Goal: Task Accomplishment & Management: Complete application form

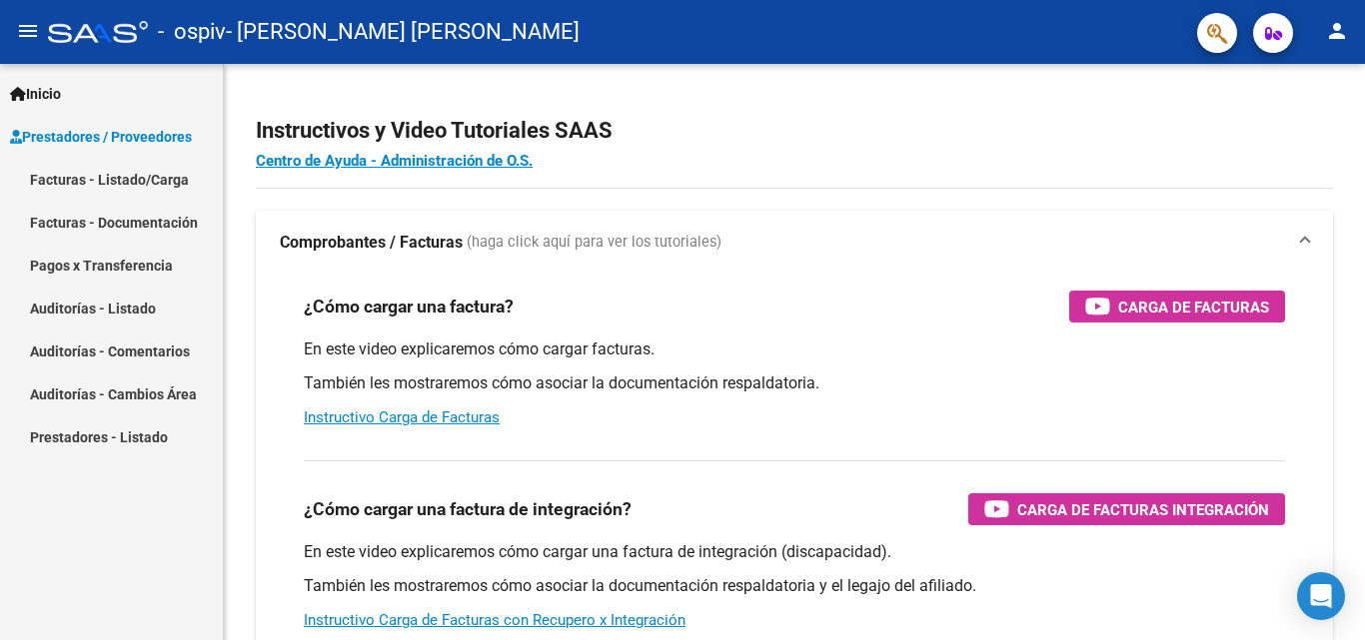
click at [124, 185] on link "Facturas - Listado/Carga" at bounding box center [111, 179] width 223 height 43
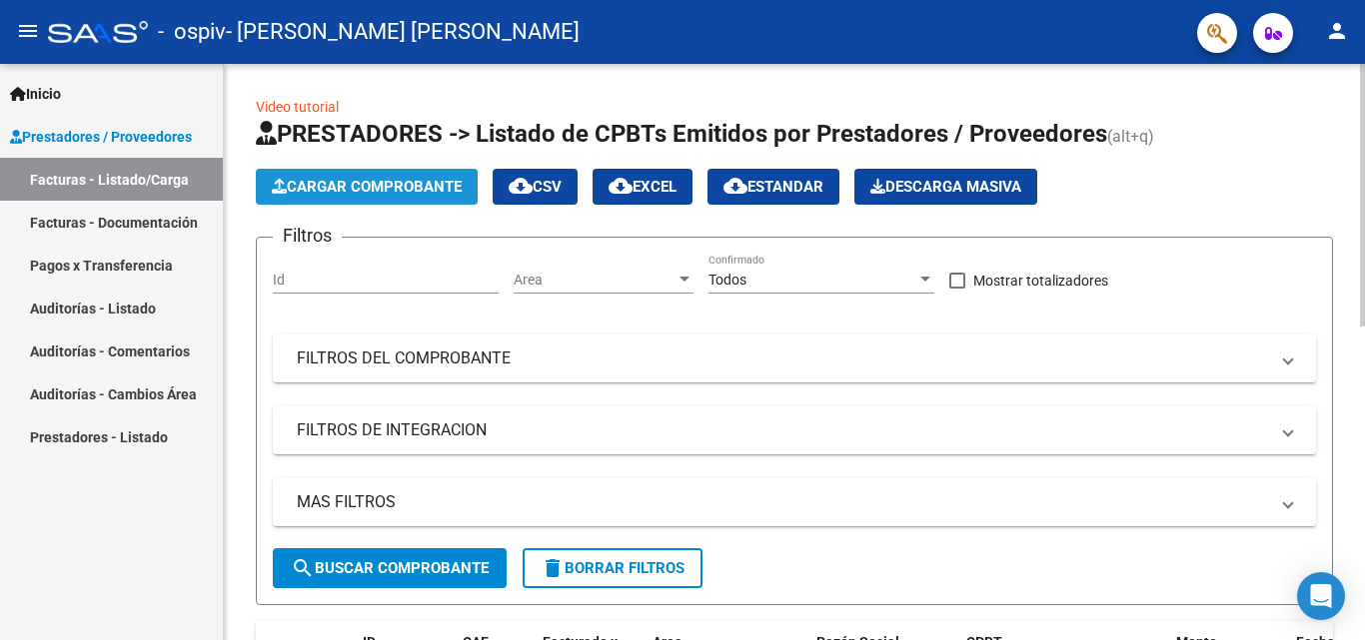
click at [376, 191] on span "Cargar Comprobante" at bounding box center [367, 187] width 190 height 18
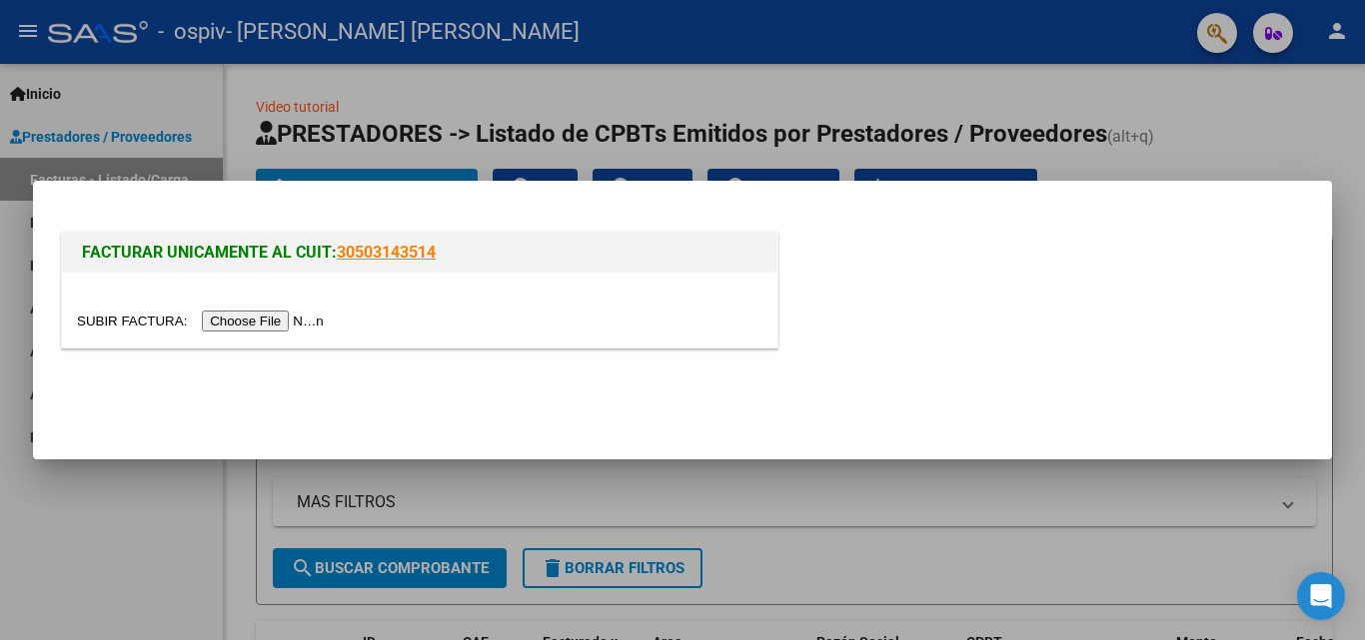
click at [275, 316] on input "file" at bounding box center [203, 321] width 253 height 21
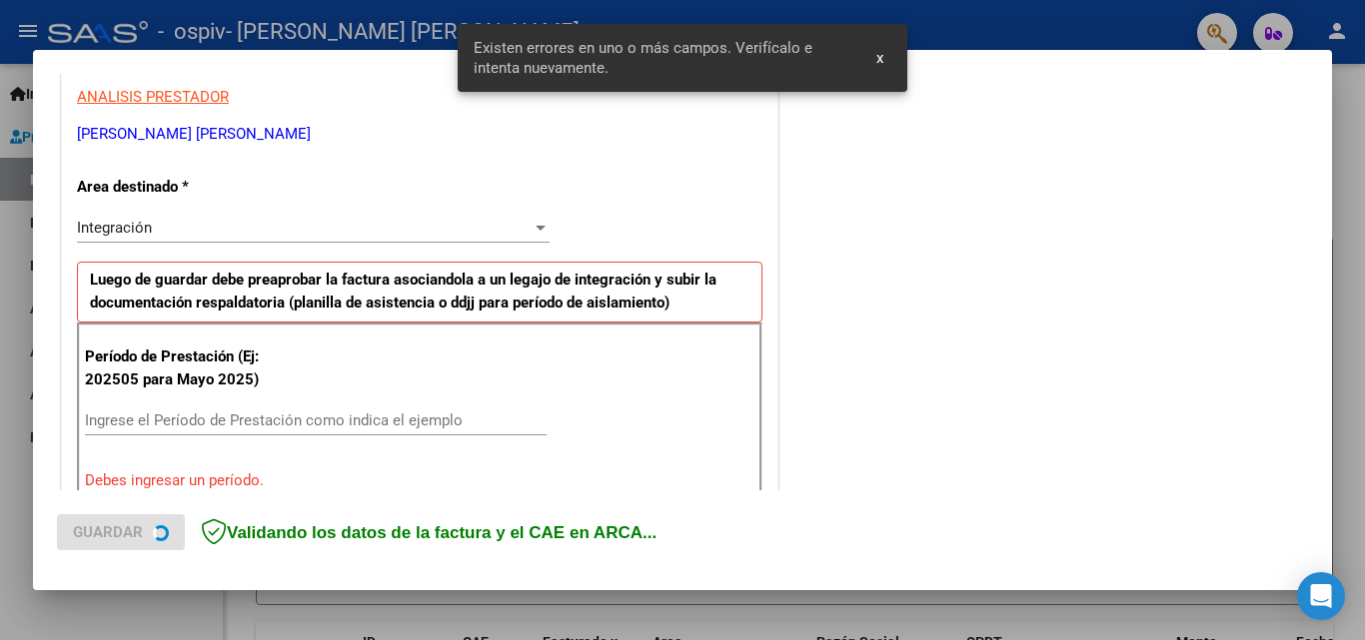
scroll to position [489, 0]
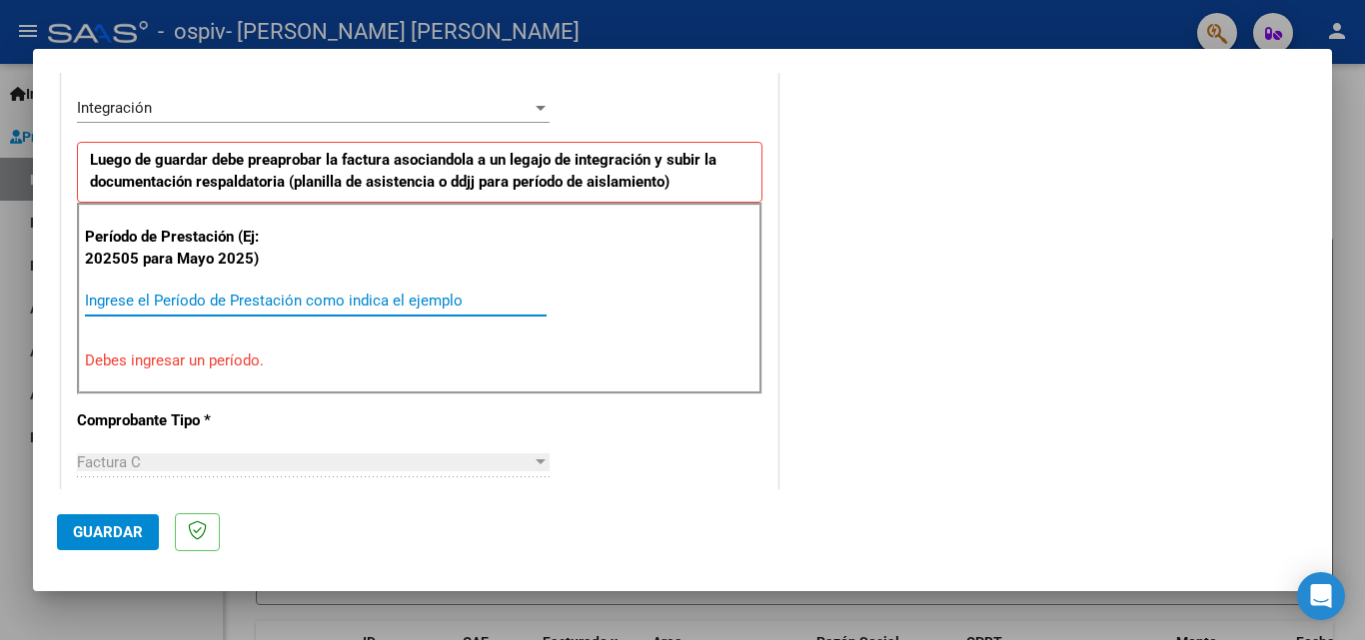
click at [264, 294] on input "Ingrese el Período de Prestación como indica el ejemplo" at bounding box center [316, 301] width 462 height 18
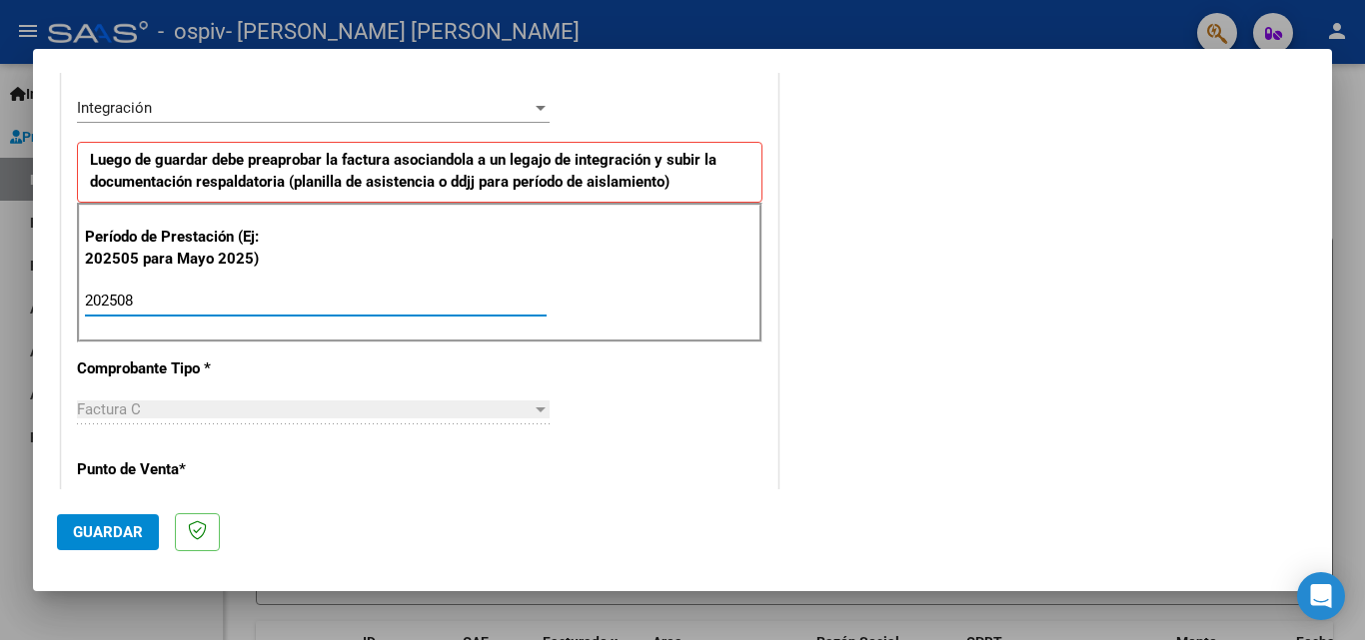
type input "202508"
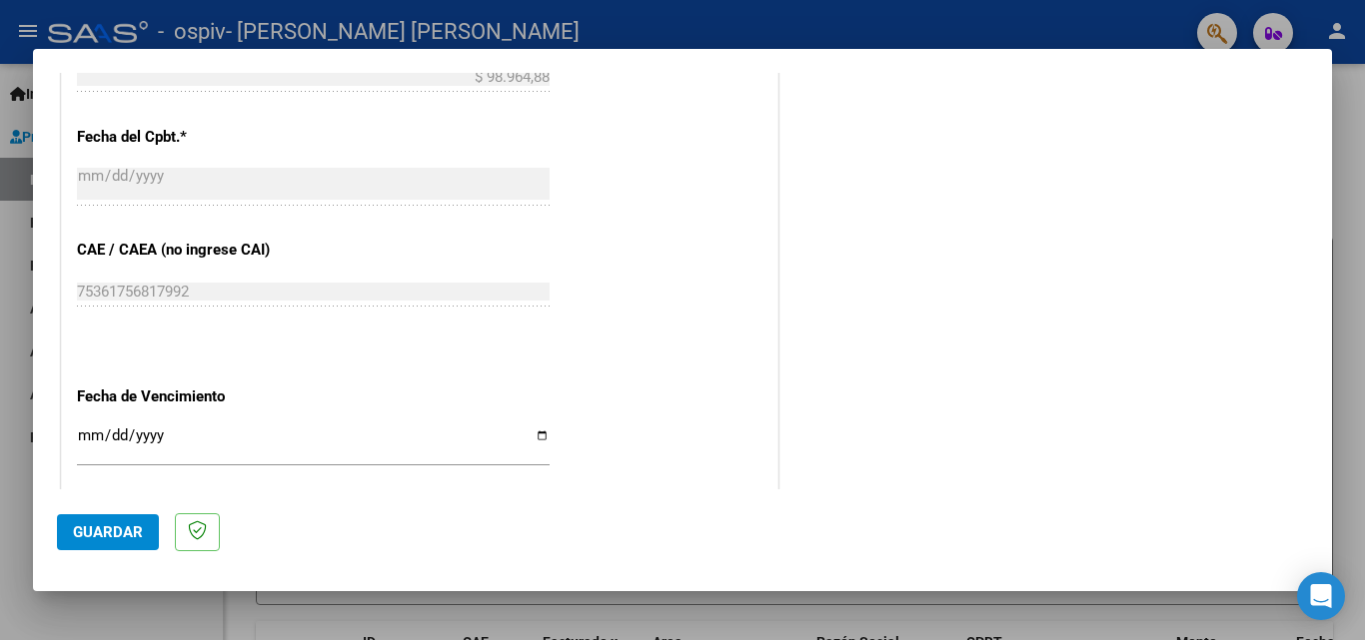
scroll to position [1176, 0]
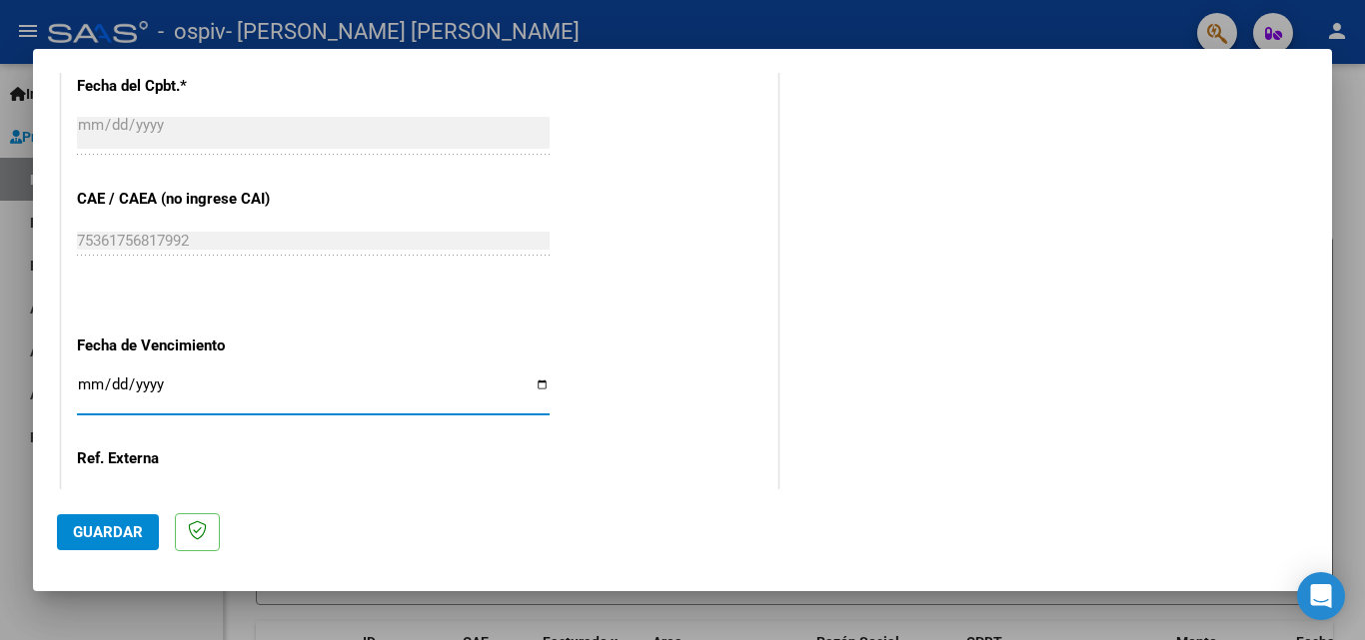
click at [531, 387] on input "Ingresar la fecha" at bounding box center [313, 393] width 473 height 32
type input "[DATE]"
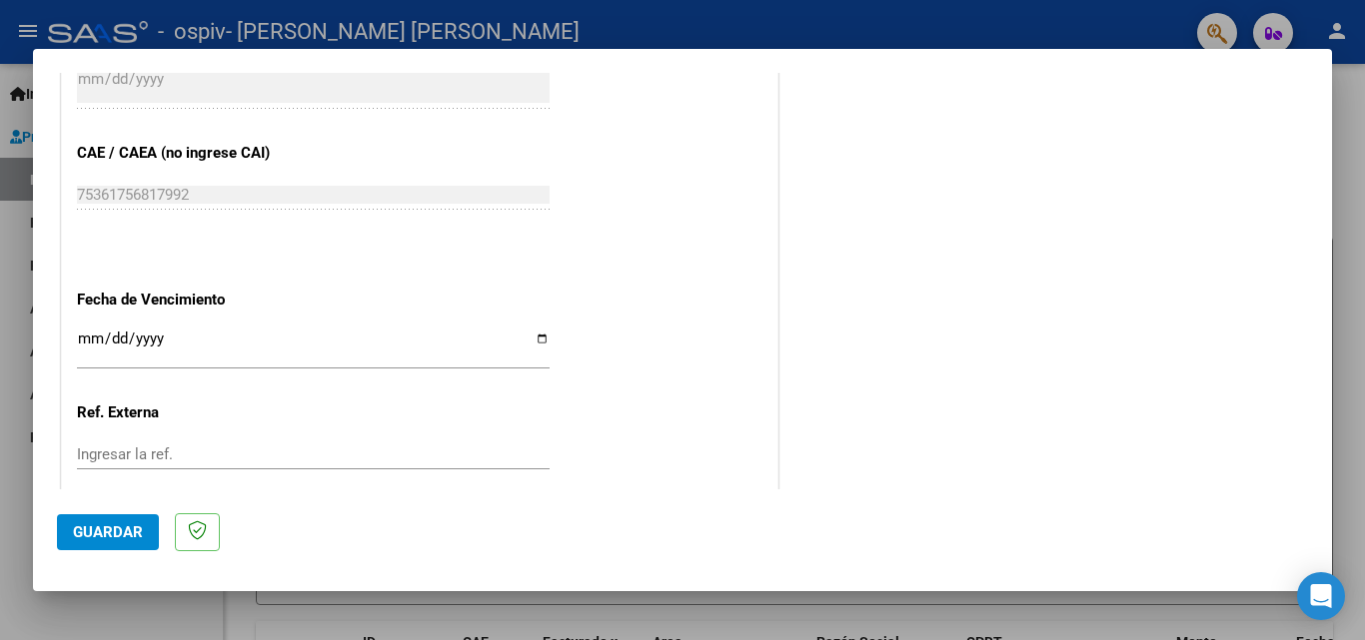
scroll to position [1282, 0]
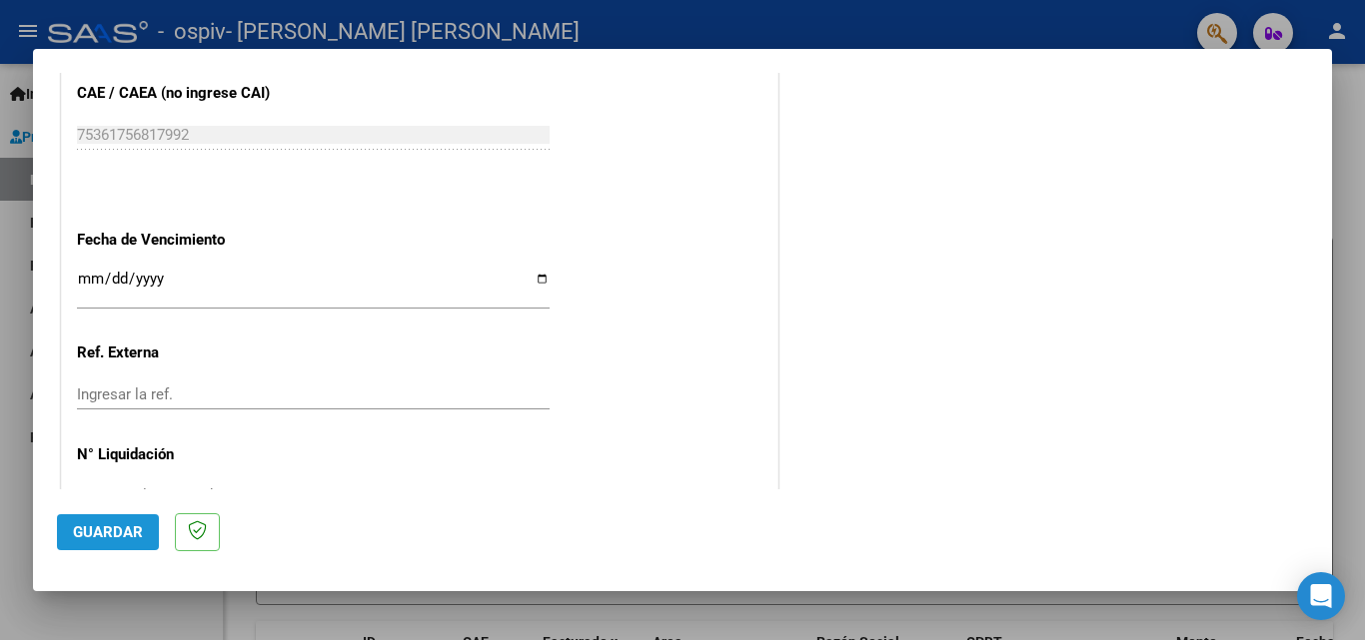
click at [111, 526] on span "Guardar" at bounding box center [108, 533] width 70 height 18
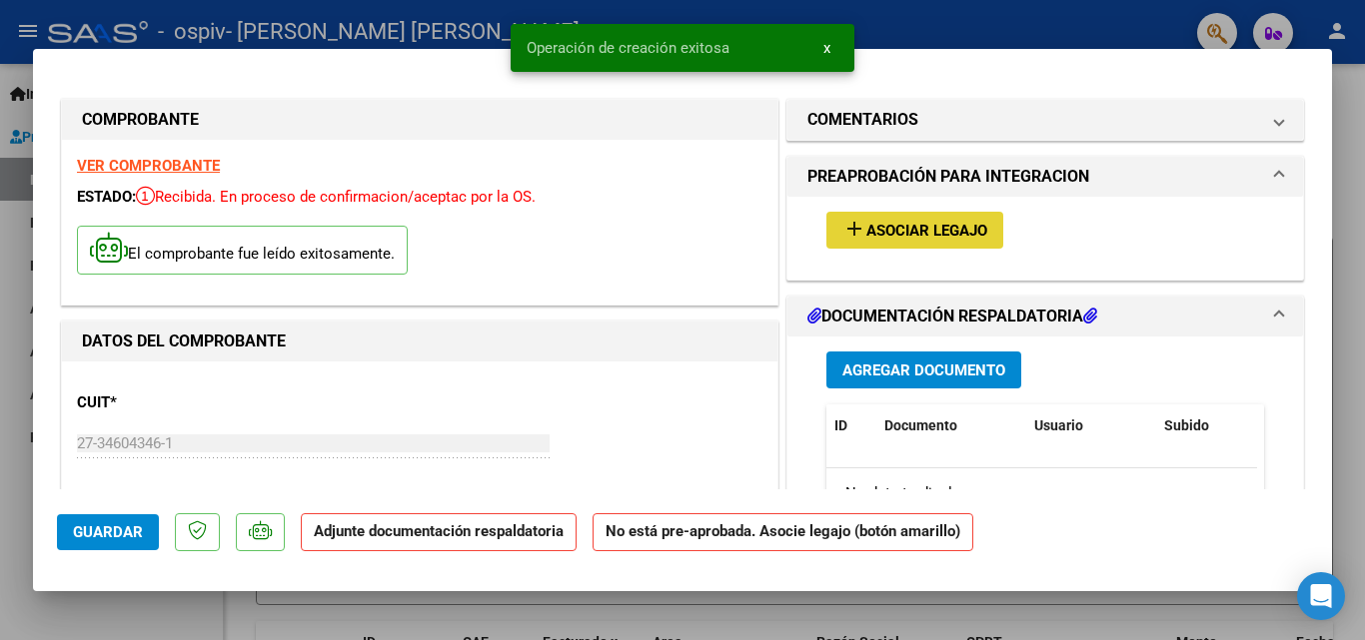
click at [916, 230] on span "Asociar Legajo" at bounding box center [926, 231] width 121 height 18
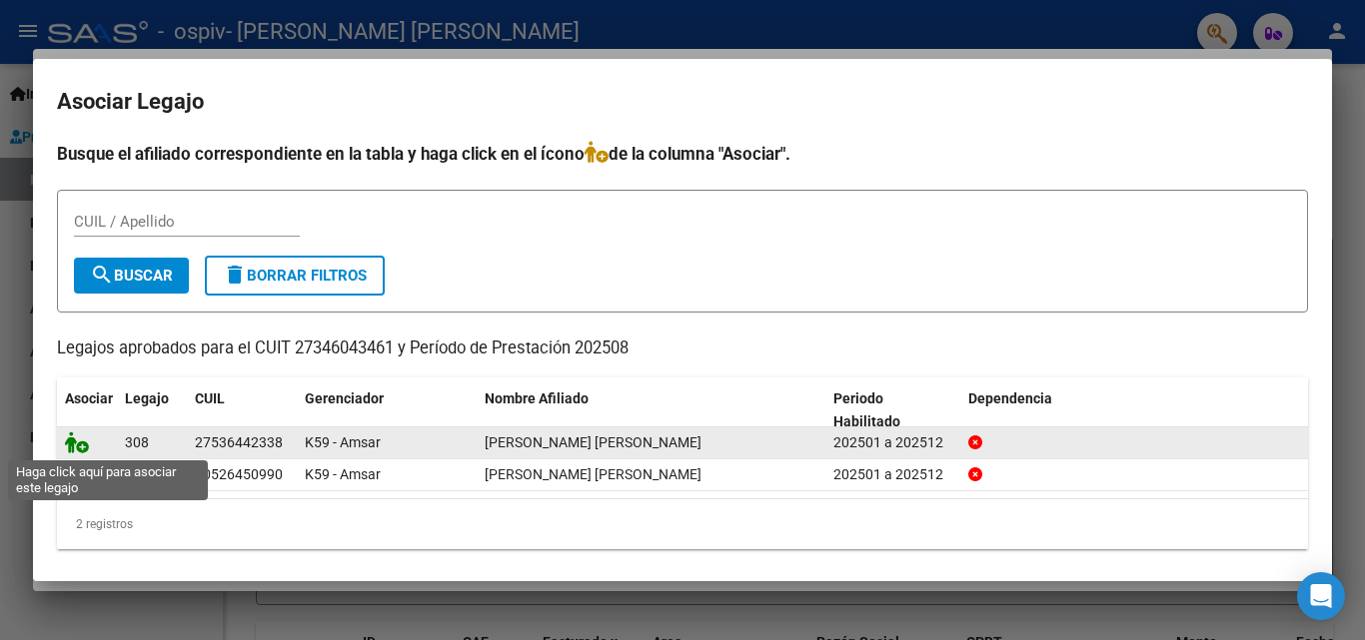
click at [83, 445] on icon at bounding box center [77, 443] width 24 height 22
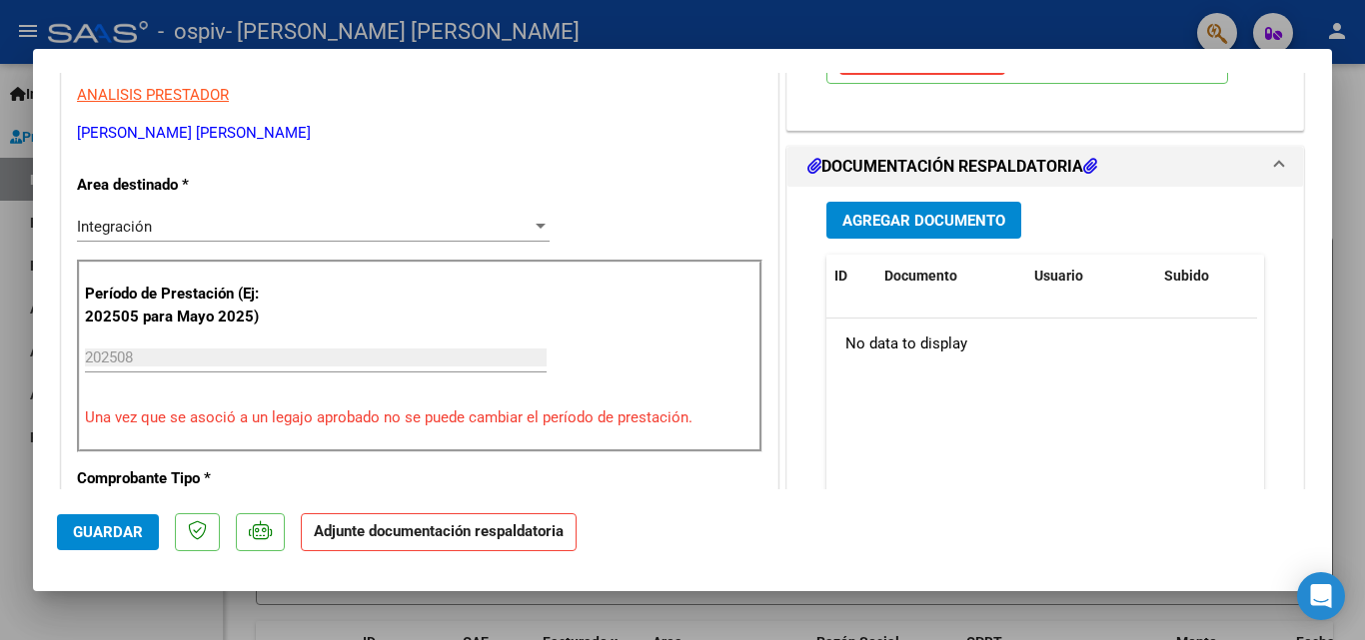
scroll to position [451, 0]
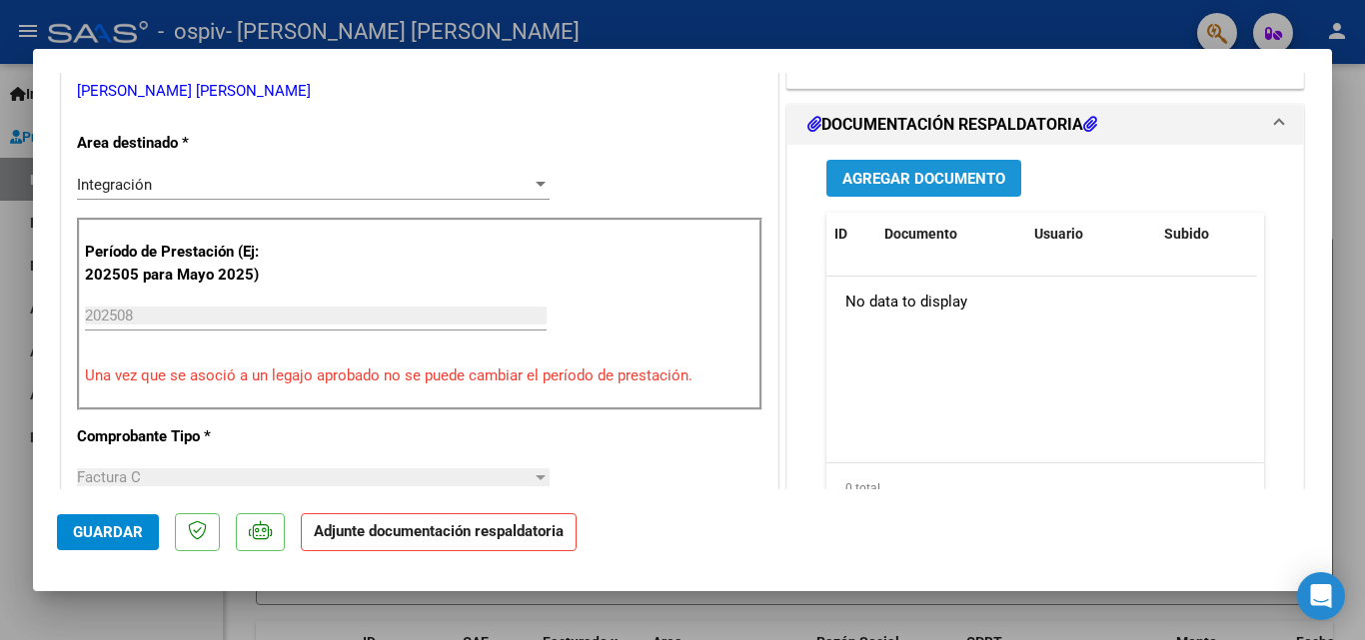
click at [871, 173] on span "Agregar Documento" at bounding box center [923, 179] width 163 height 18
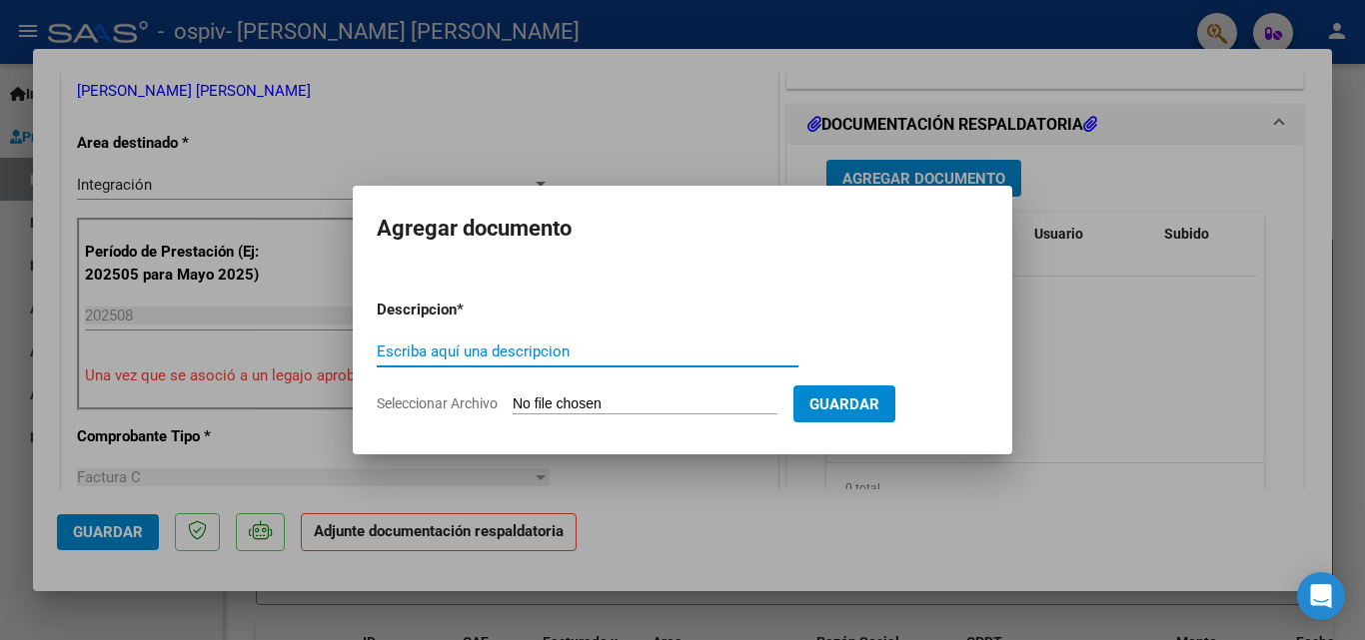
click at [521, 356] on input "Escriba aquí una descripcion" at bounding box center [588, 352] width 422 height 18
type input "FACTURA"
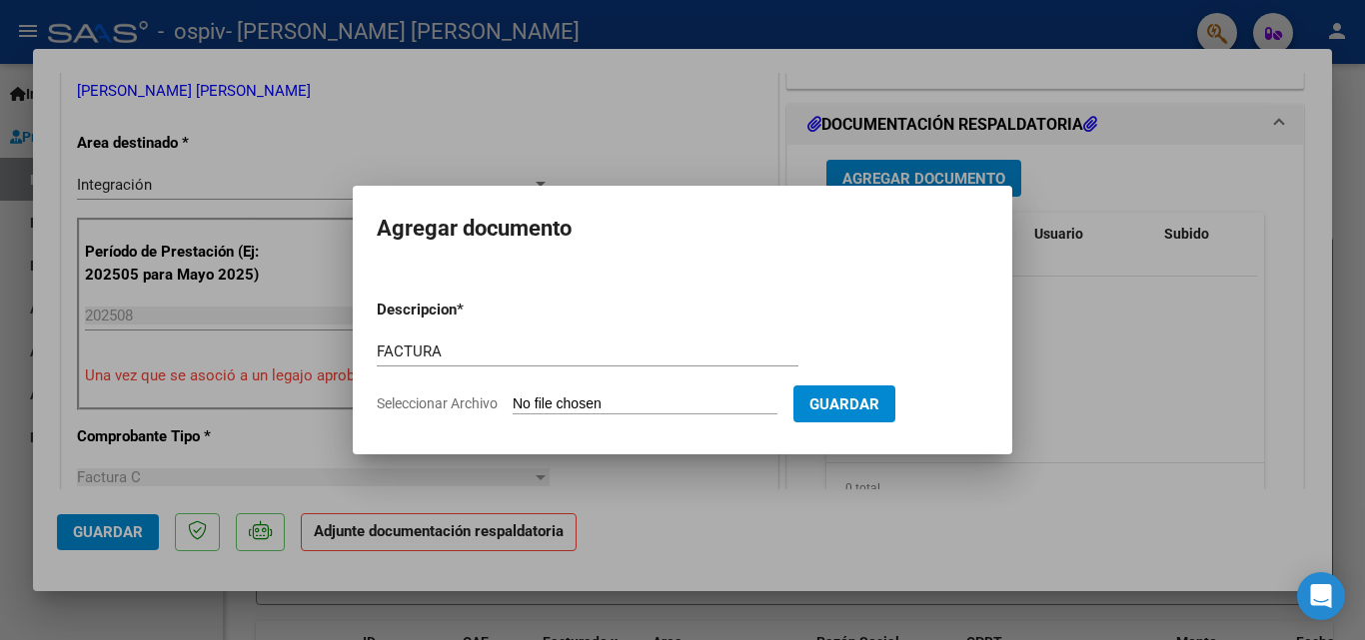
click at [600, 409] on input "Seleccionar Archivo" at bounding box center [645, 405] width 265 height 19
type input "C:\fakepath\27346043461_011_00002_00000715 [PERSON_NAME] 2025.pdf"
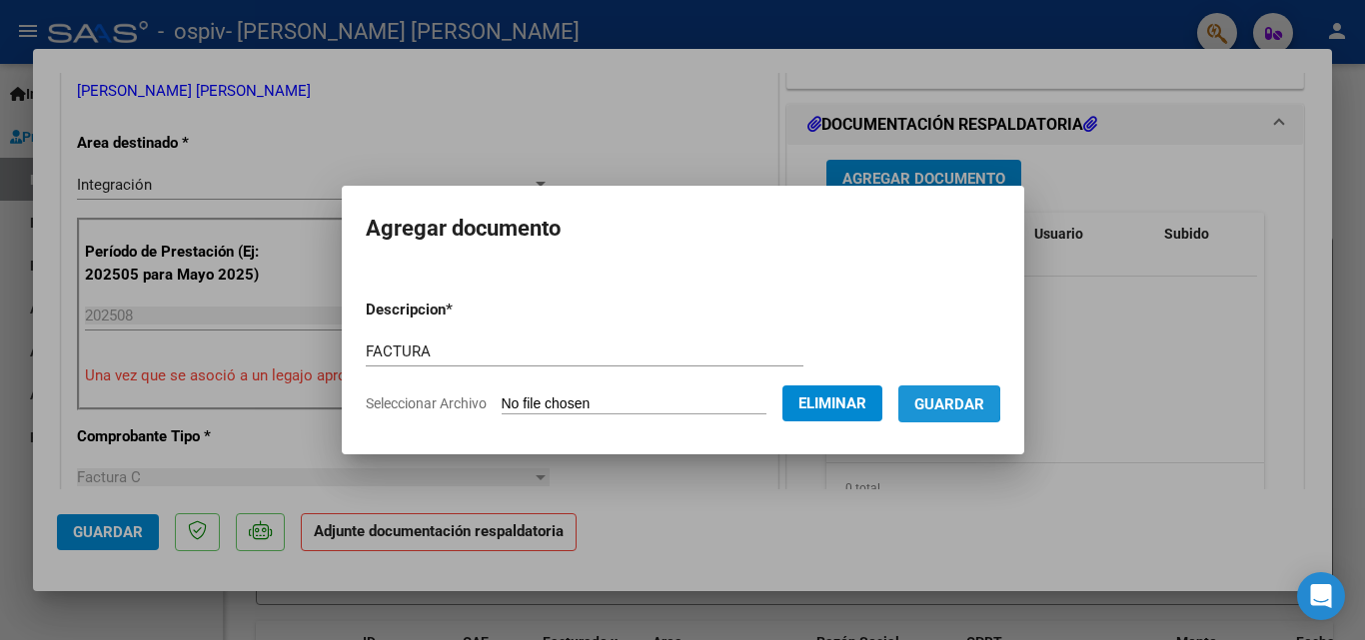
click at [959, 404] on span "Guardar" at bounding box center [949, 405] width 70 height 18
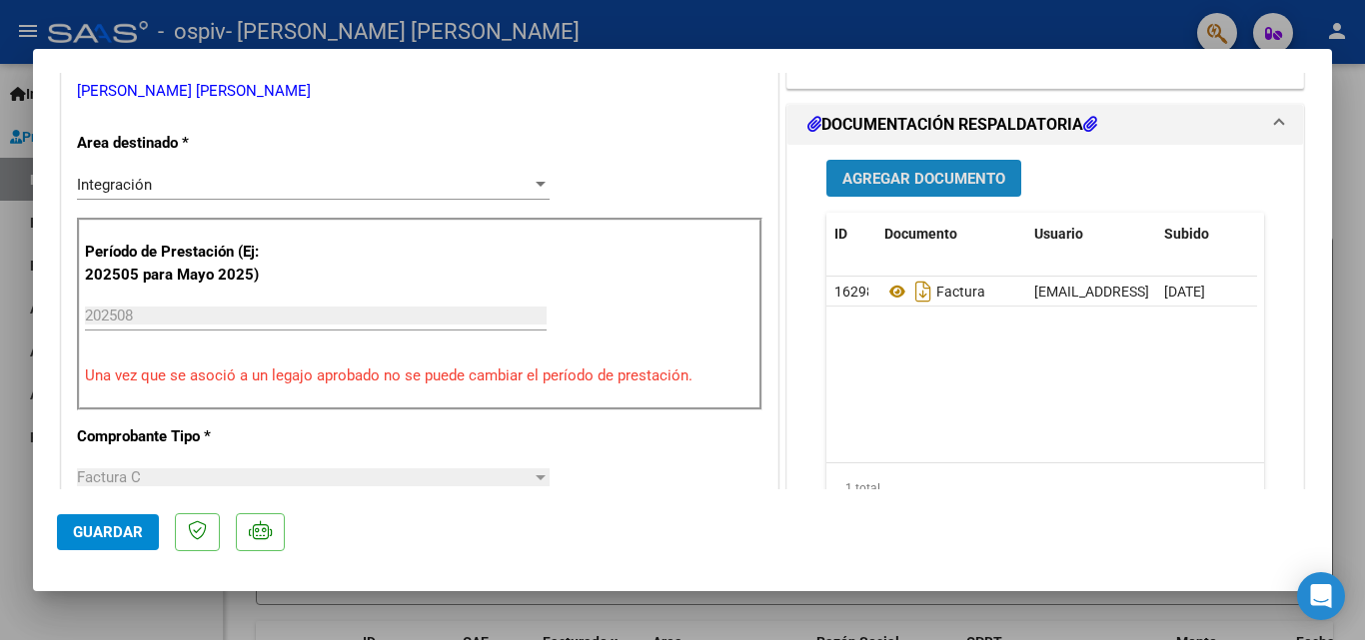
click at [938, 182] on span "Agregar Documento" at bounding box center [923, 179] width 163 height 18
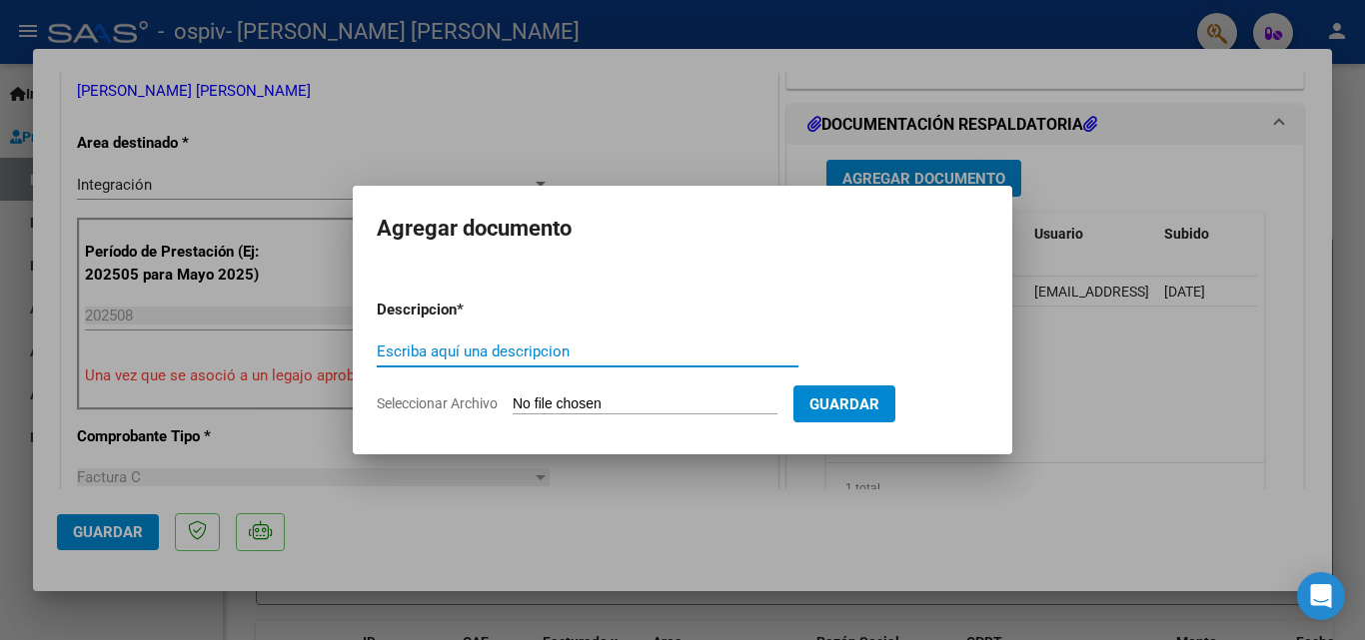
click at [580, 352] on input "Escriba aquí una descripcion" at bounding box center [588, 352] width 422 height 18
type input "AUTORIZACION"
click at [642, 398] on input "Seleccionar Archivo" at bounding box center [645, 405] width 265 height 19
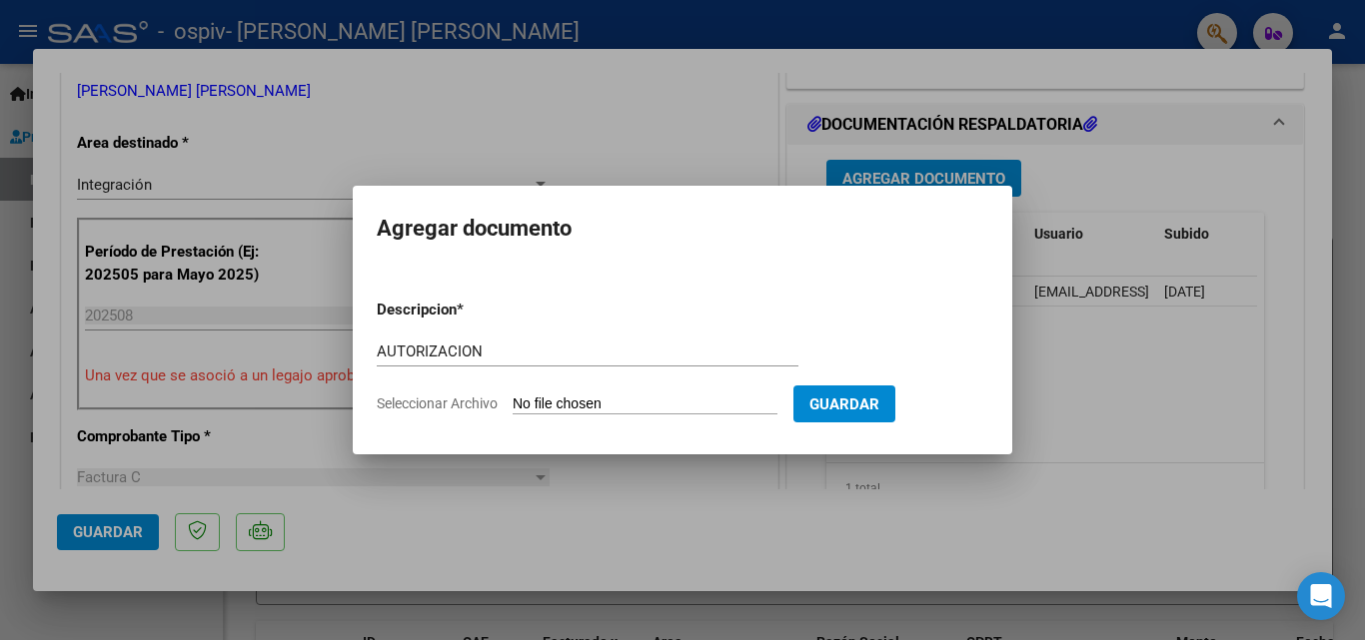
type input "C:\fakepath\AUT [PERSON_NAME] [PERSON_NAME] 2025.pdf"
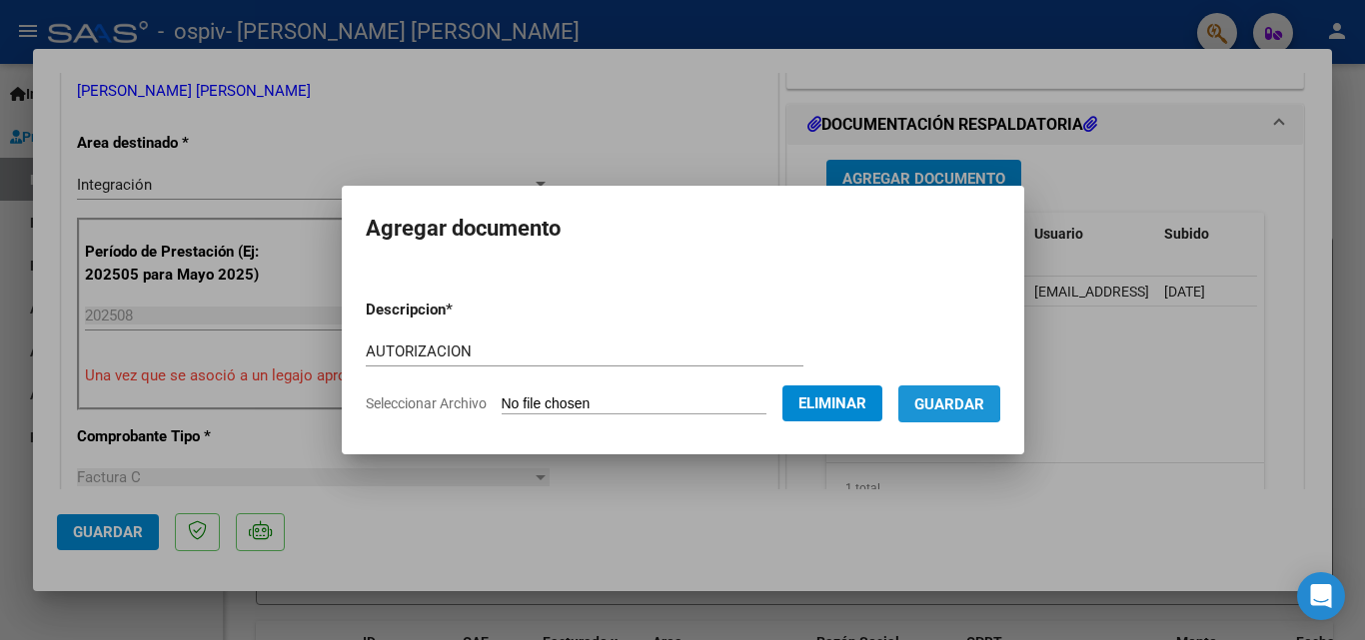
click at [956, 402] on span "Guardar" at bounding box center [949, 405] width 70 height 18
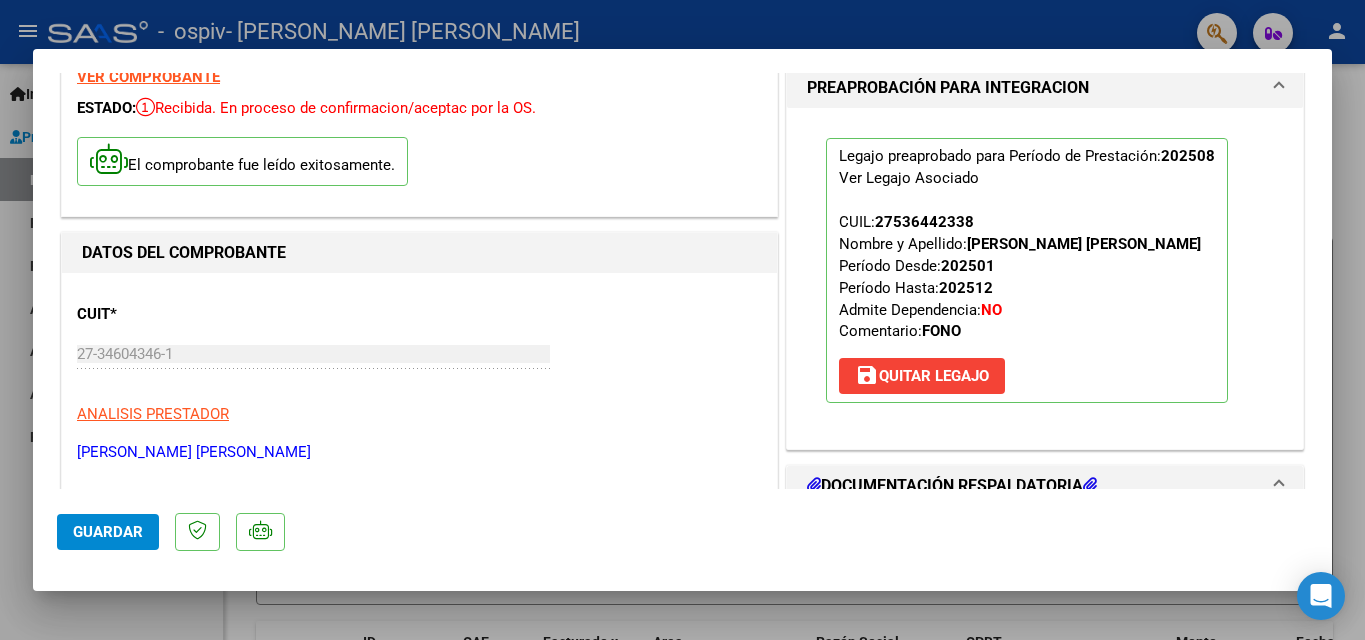
scroll to position [0, 0]
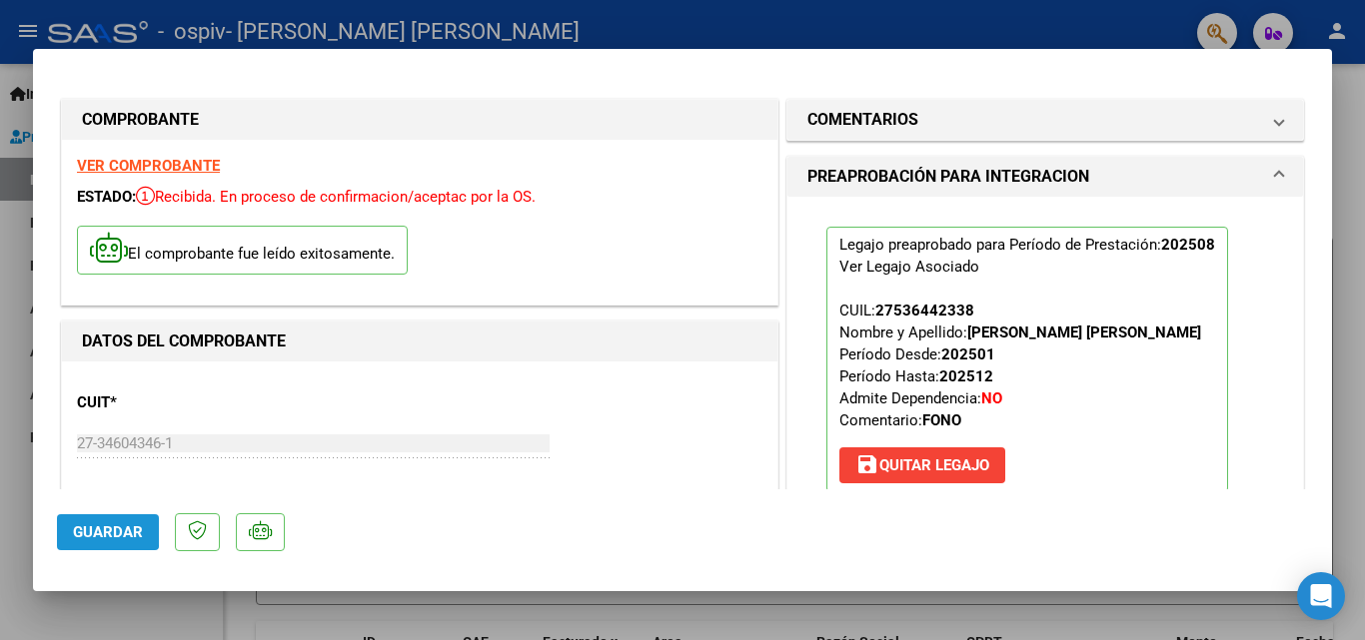
click at [103, 530] on span "Guardar" at bounding box center [108, 533] width 70 height 18
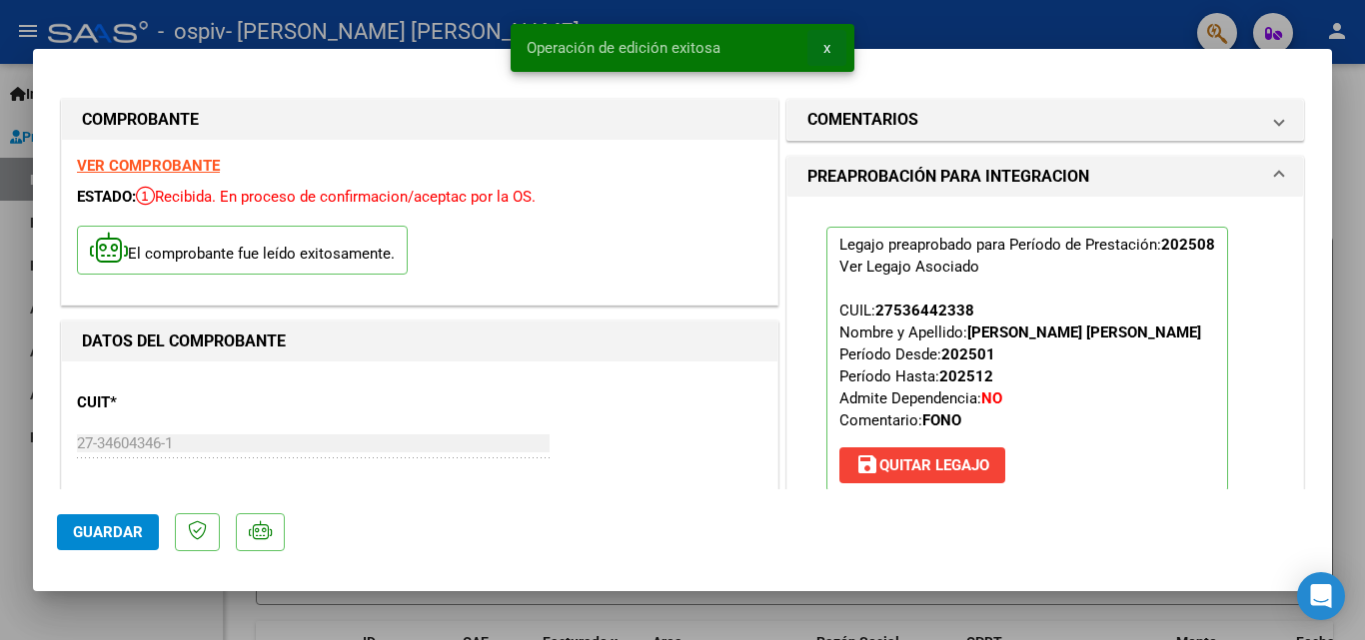
click at [824, 49] on span "x" at bounding box center [826, 48] width 7 height 18
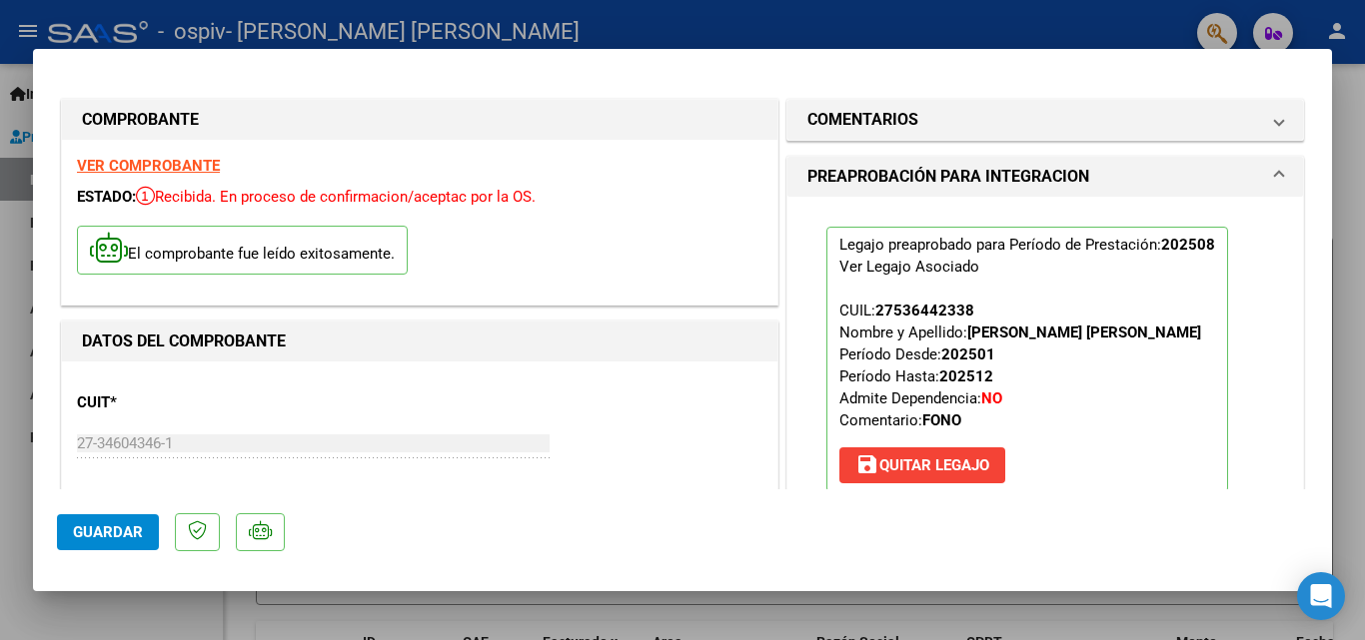
click at [1353, 230] on div at bounding box center [682, 320] width 1365 height 640
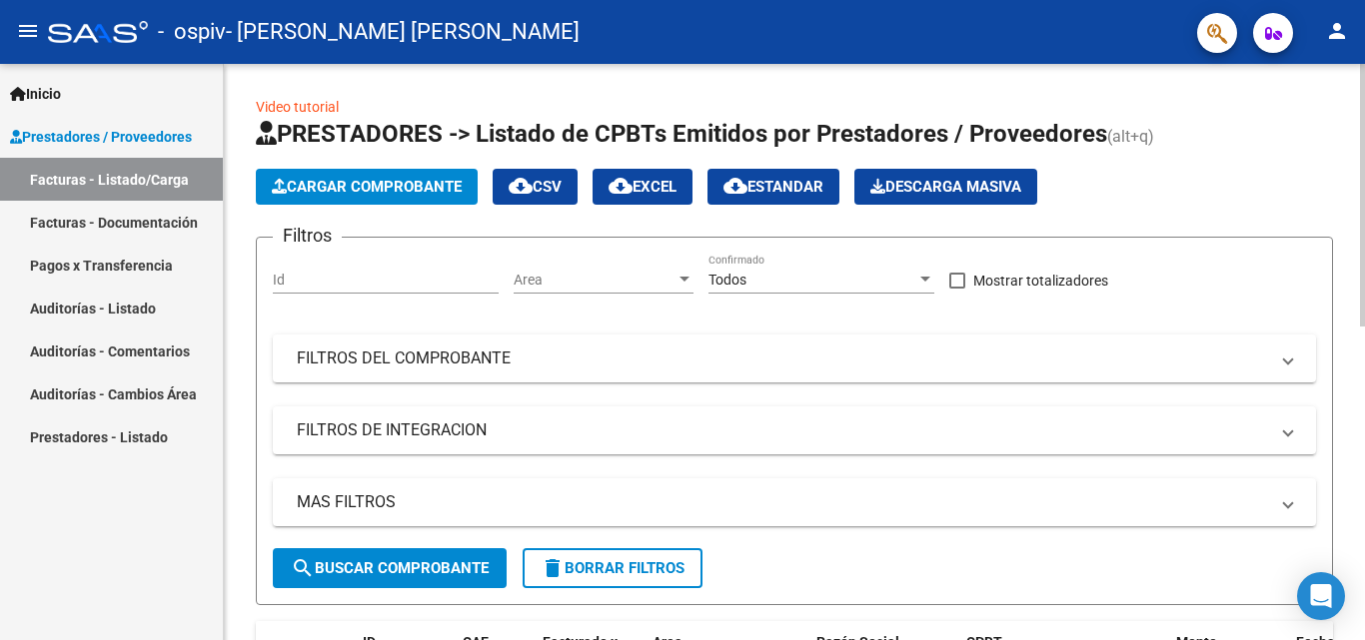
click at [1364, 172] on div at bounding box center [1362, 195] width 5 height 263
click at [361, 174] on button "Cargar Comprobante" at bounding box center [367, 187] width 222 height 36
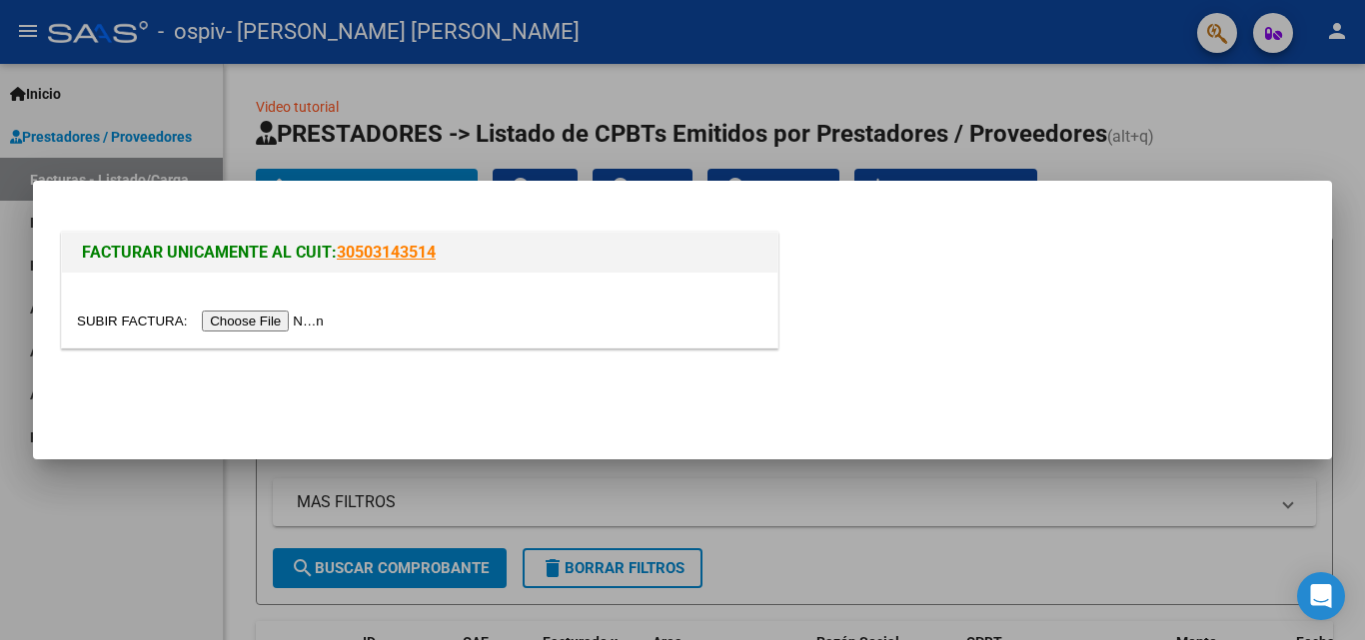
click at [273, 318] on input "file" at bounding box center [203, 321] width 253 height 21
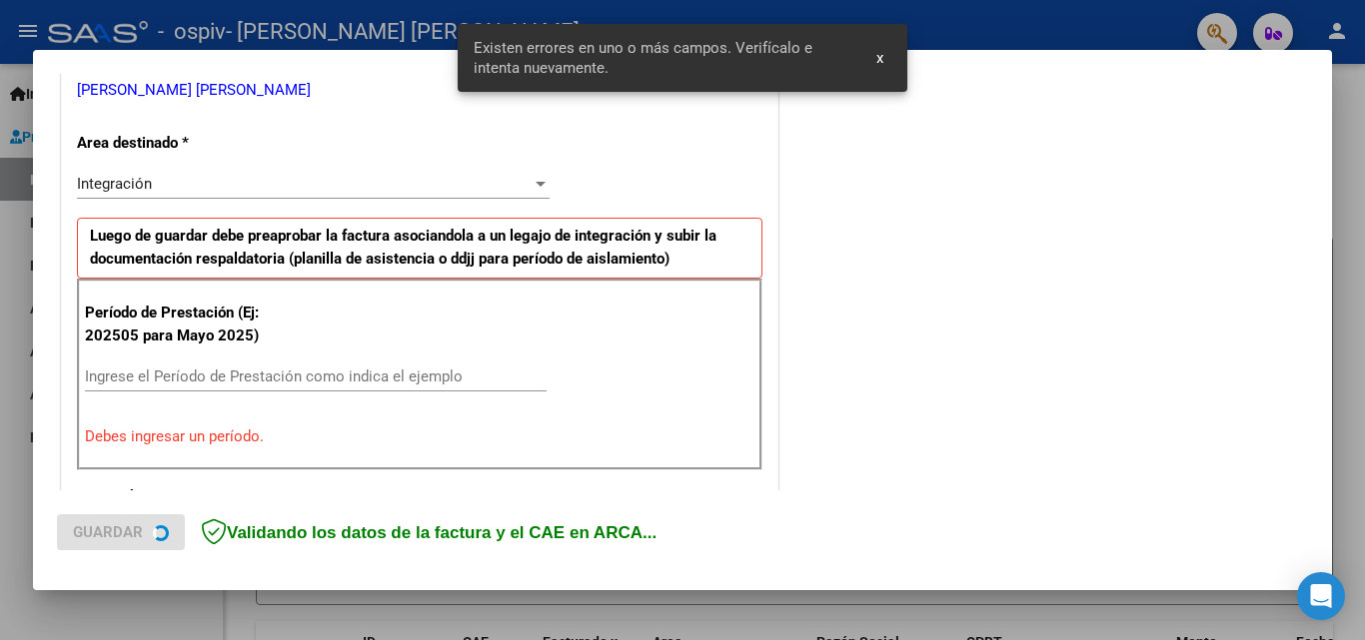
scroll to position [451, 0]
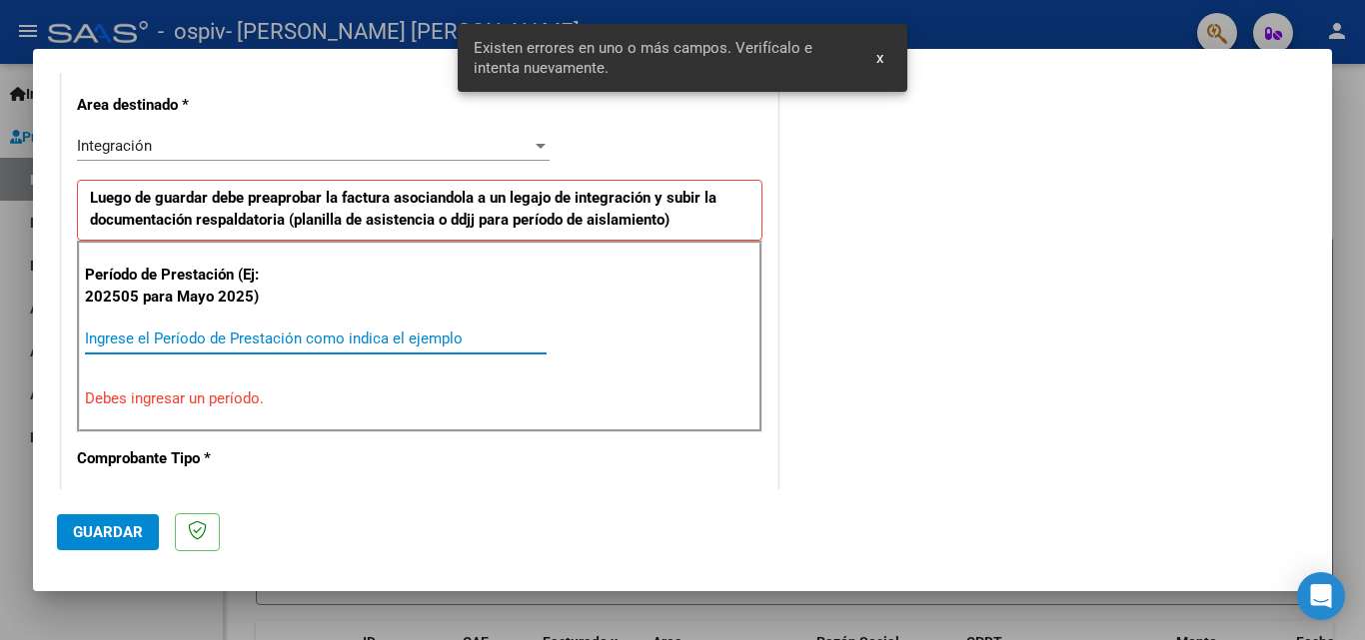
click at [244, 342] on input "Ingrese el Período de Prestación como indica el ejemplo" at bounding box center [316, 339] width 462 height 18
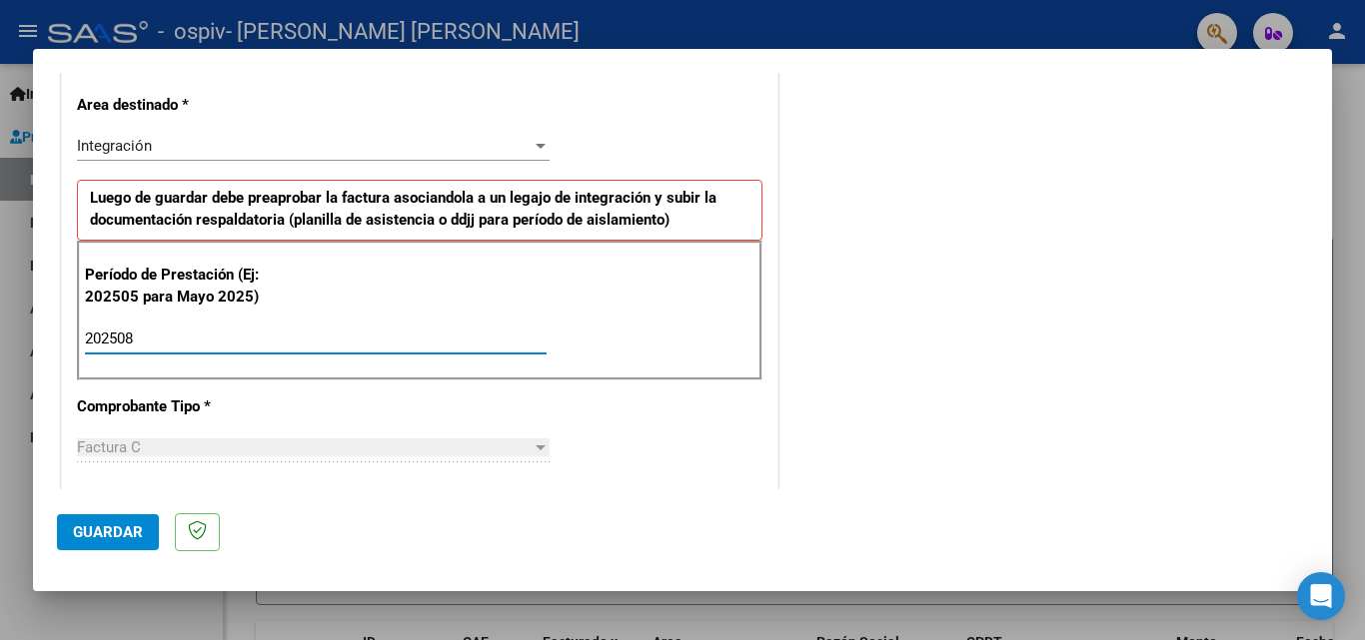
type input "202508"
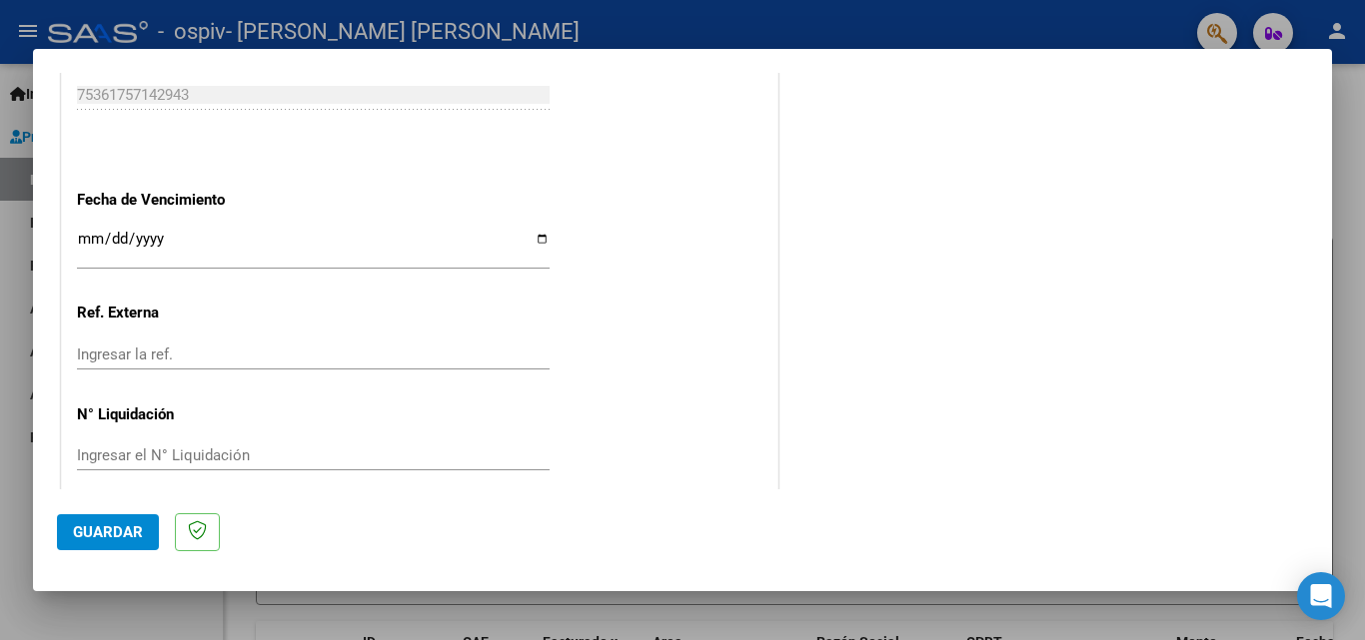
scroll to position [1342, 0]
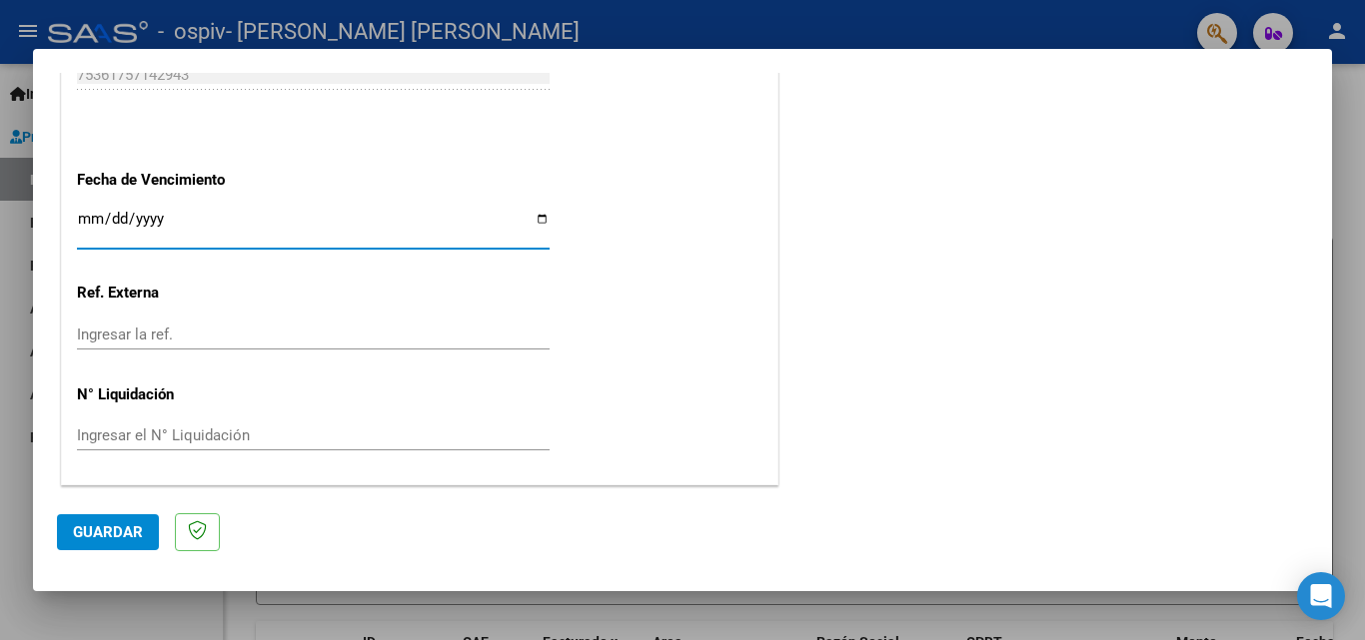
click at [532, 217] on input "Ingresar la fecha" at bounding box center [313, 227] width 473 height 32
type input "[DATE]"
click at [122, 530] on span "Guardar" at bounding box center [108, 533] width 70 height 18
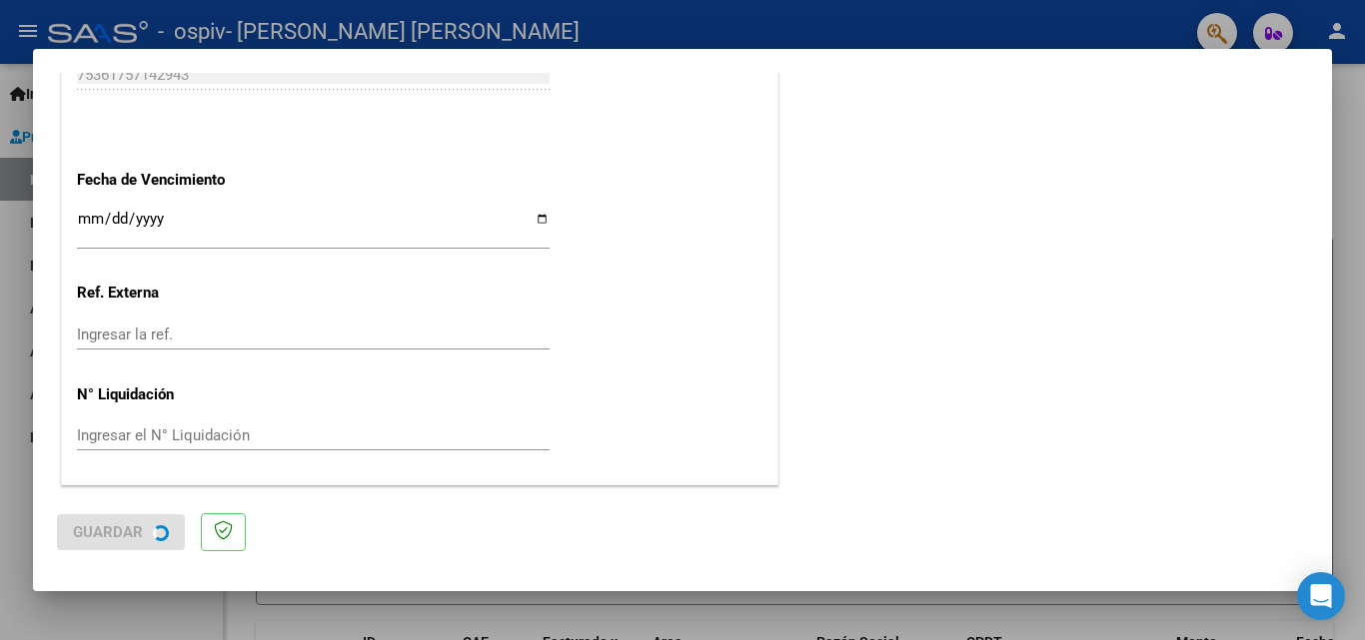
scroll to position [0, 0]
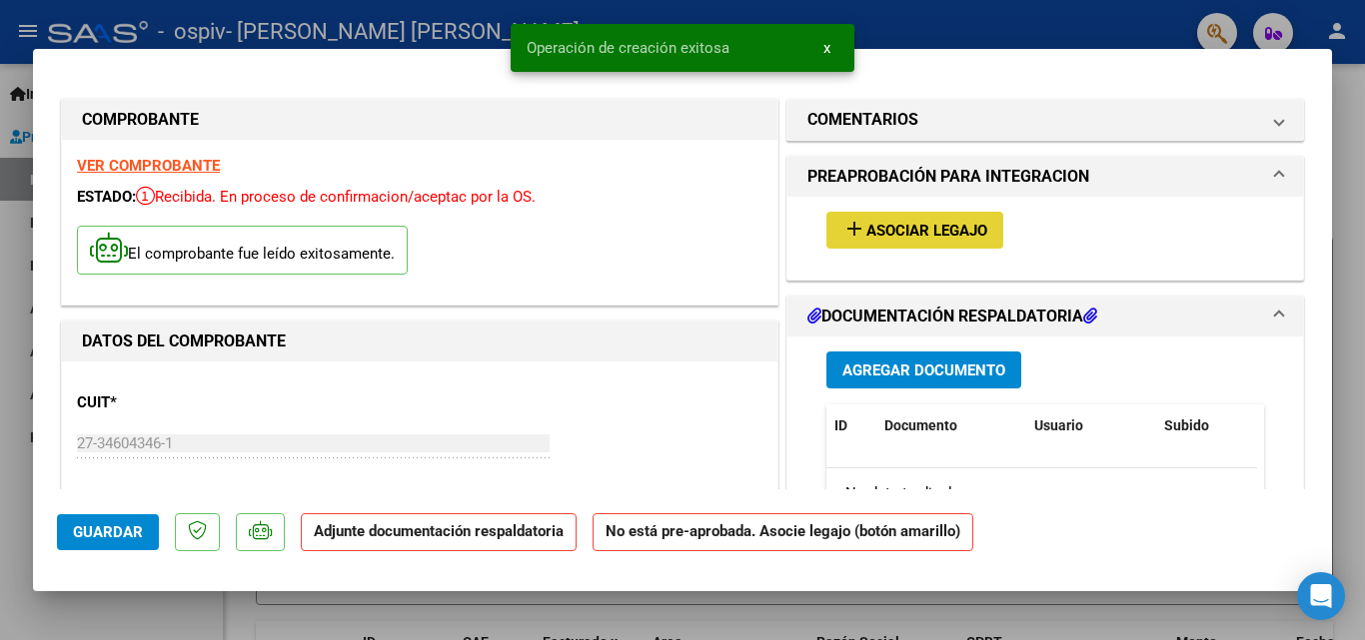
click at [899, 239] on span "Asociar Legajo" at bounding box center [926, 231] width 121 height 18
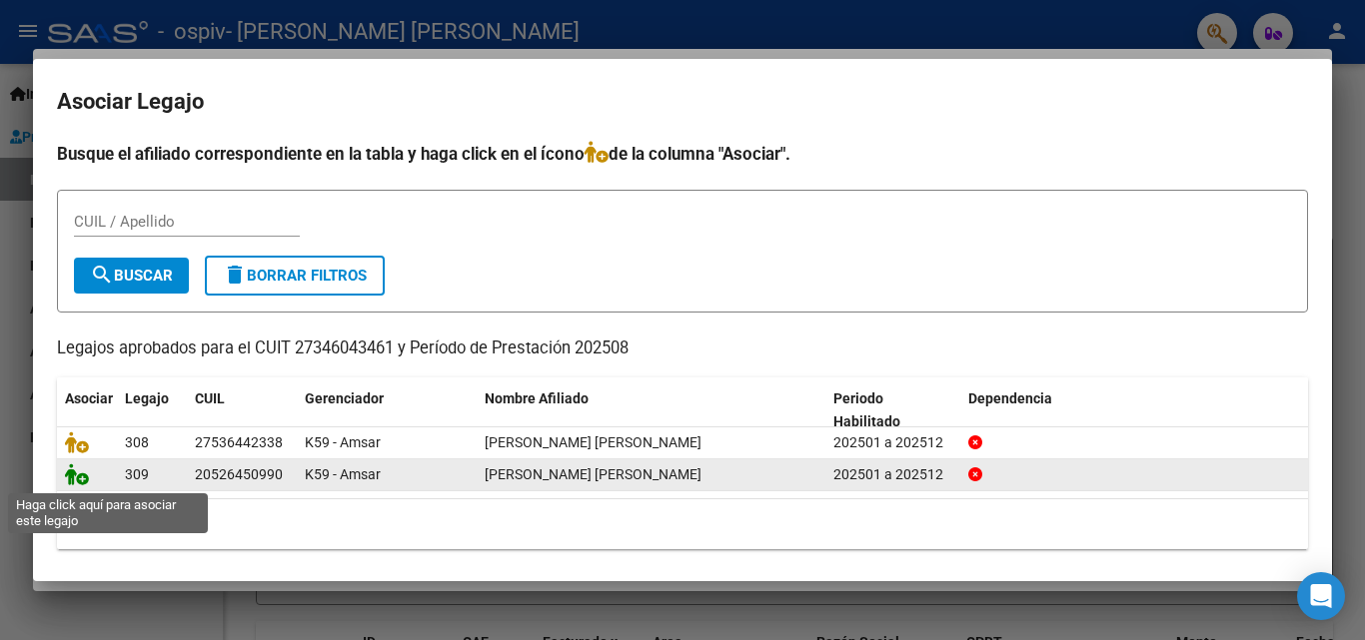
click at [82, 484] on icon at bounding box center [77, 475] width 24 height 22
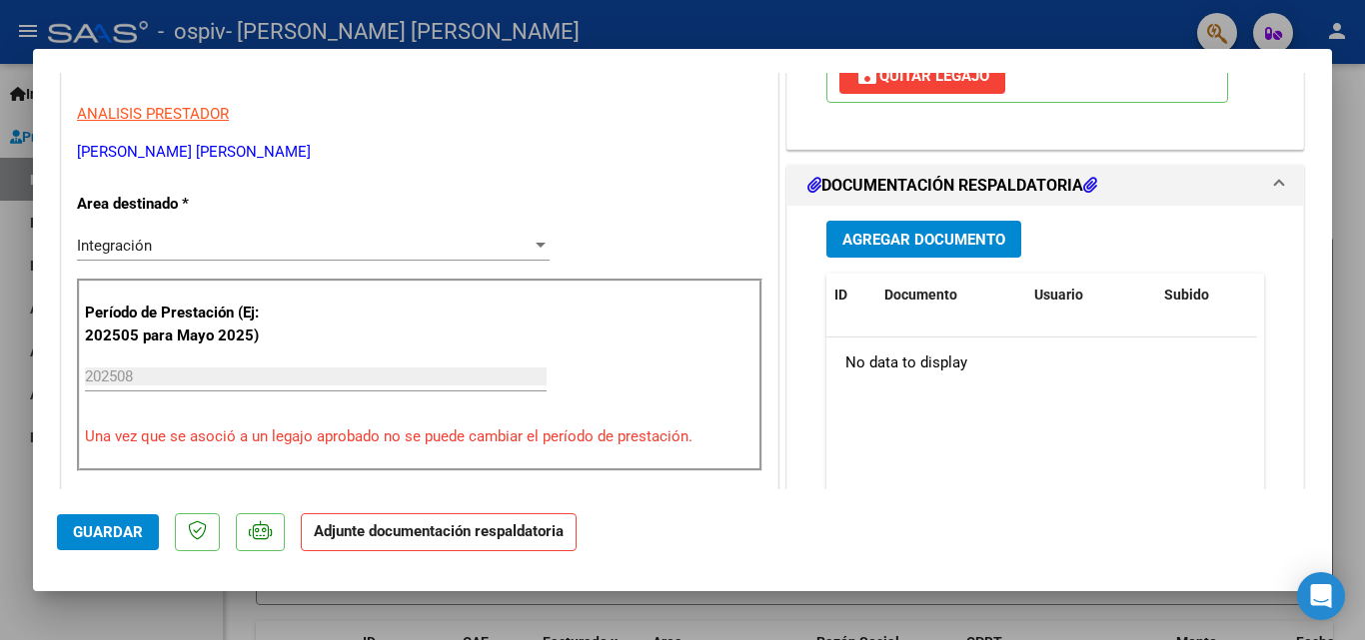
scroll to position [409, 0]
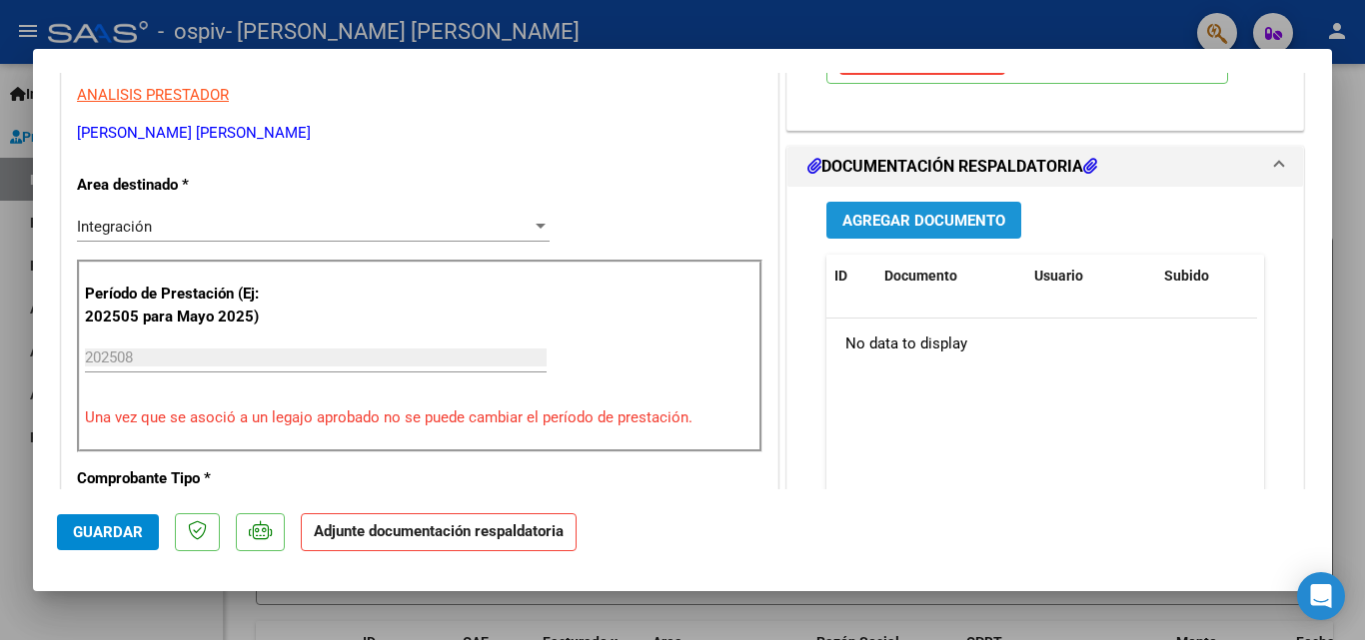
click at [915, 221] on span "Agregar Documento" at bounding box center [923, 221] width 163 height 18
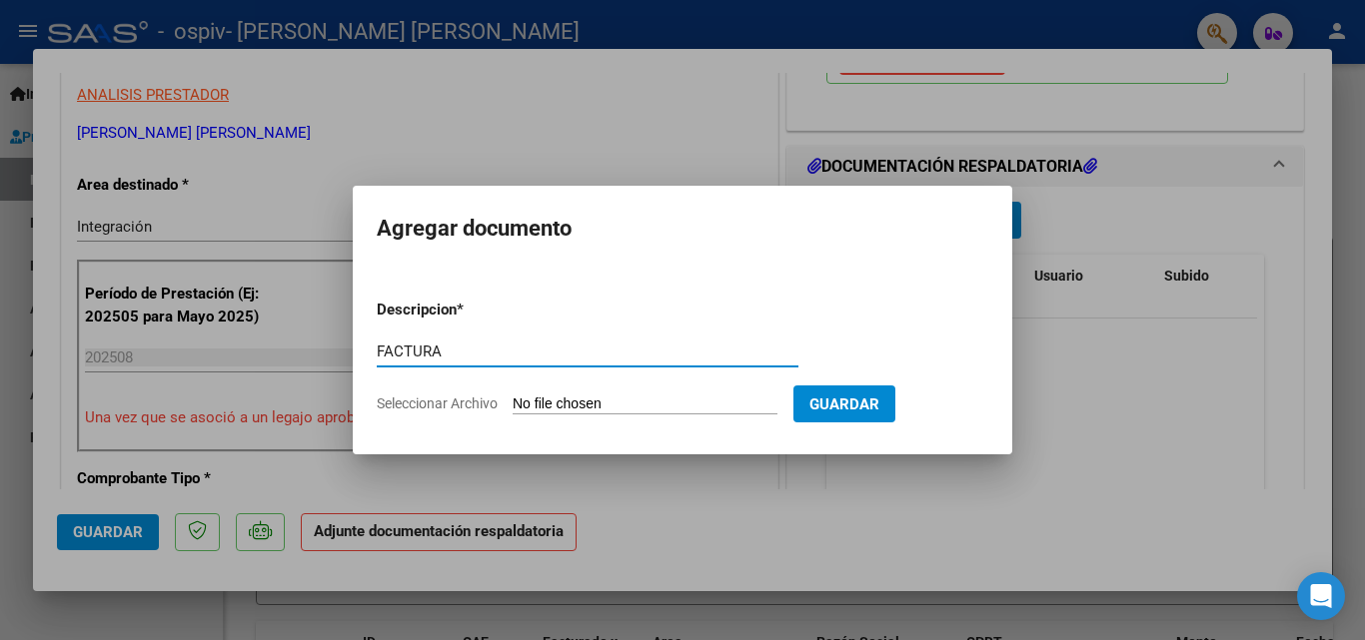
type input "FACTURA"
click at [670, 402] on input "Seleccionar Archivo" at bounding box center [645, 405] width 265 height 19
type input "C:\fakepath\27346043461_011_00002_00000716 THIAGO AGO 2025.pdf"
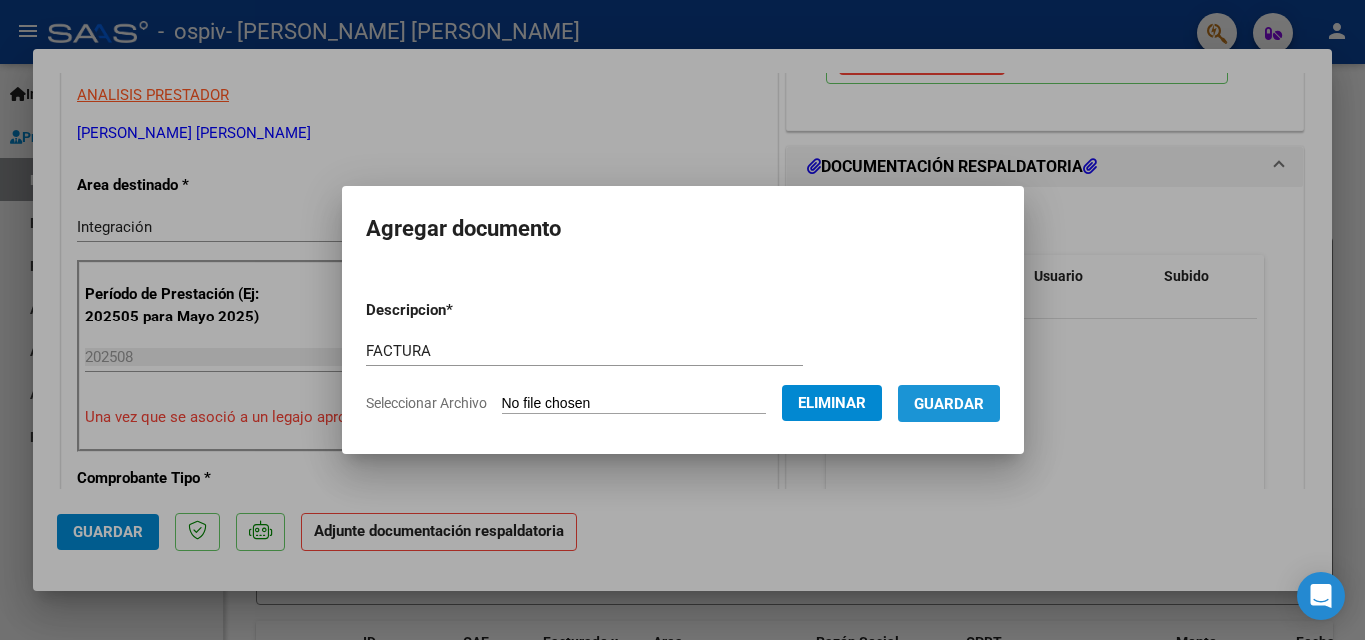
click at [945, 407] on span "Guardar" at bounding box center [949, 405] width 70 height 18
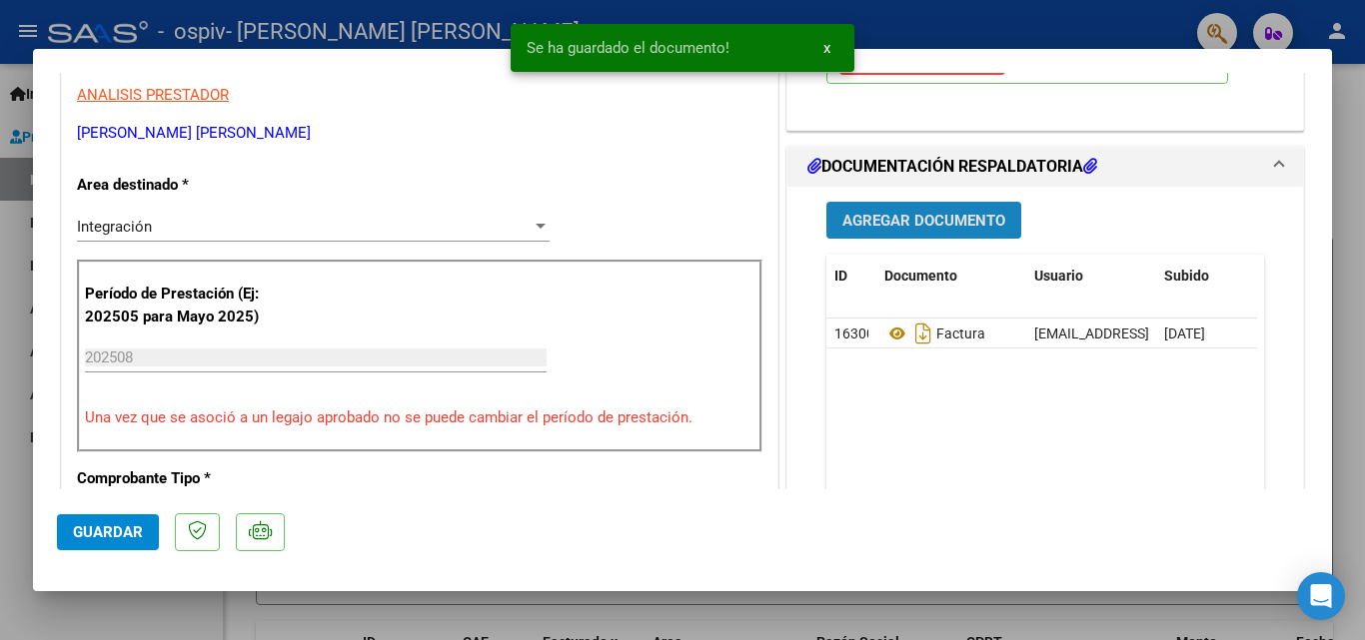
click at [902, 213] on span "Agregar Documento" at bounding box center [923, 221] width 163 height 18
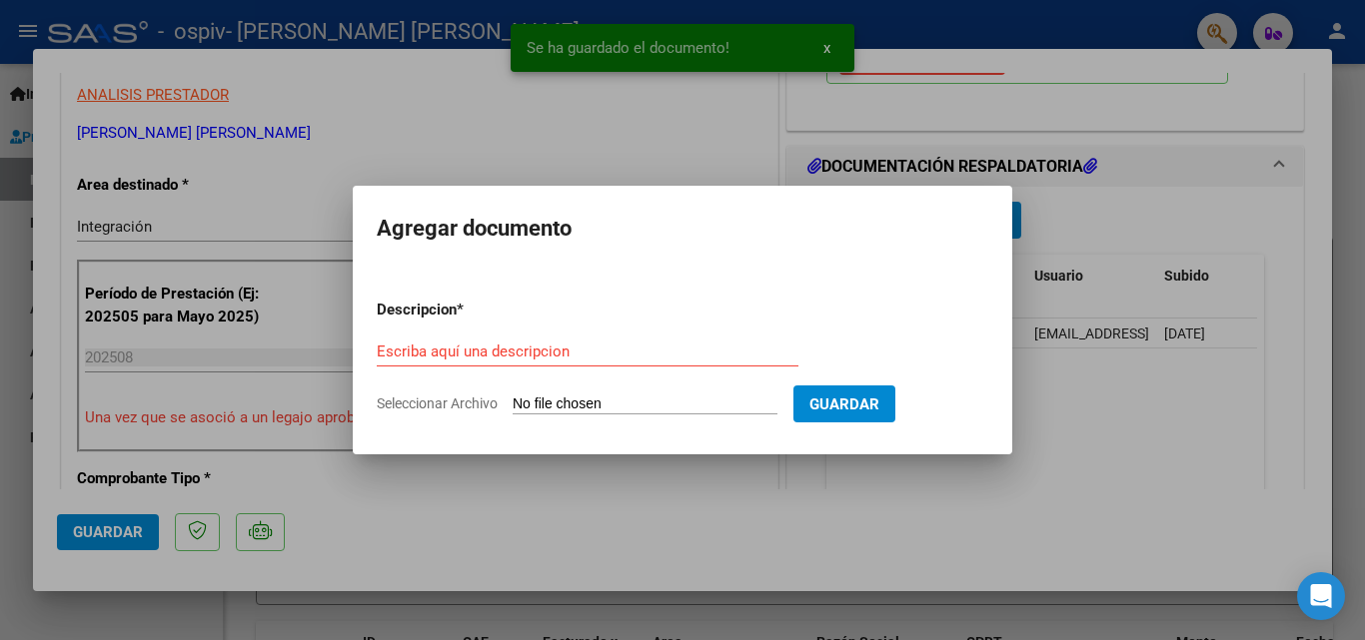
click at [519, 362] on div "Escriba aquí una descripcion" at bounding box center [588, 352] width 422 height 30
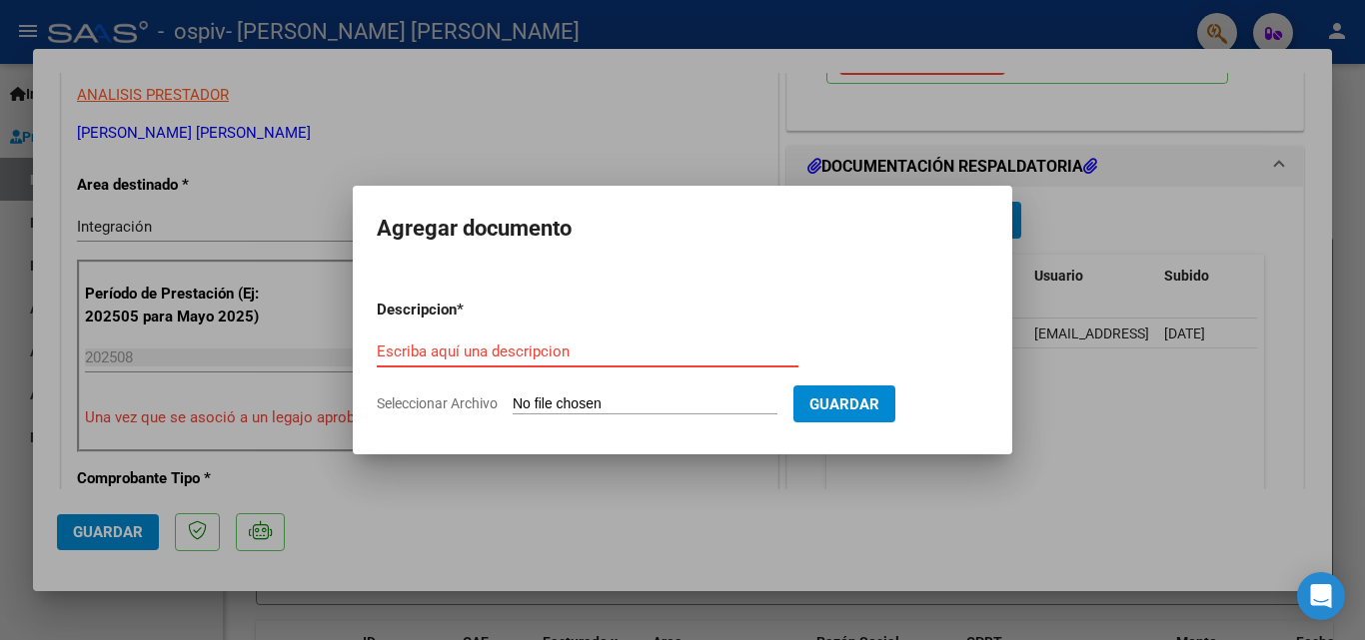
click at [468, 354] on input "Escriba aquí una descripcion" at bounding box center [588, 352] width 422 height 18
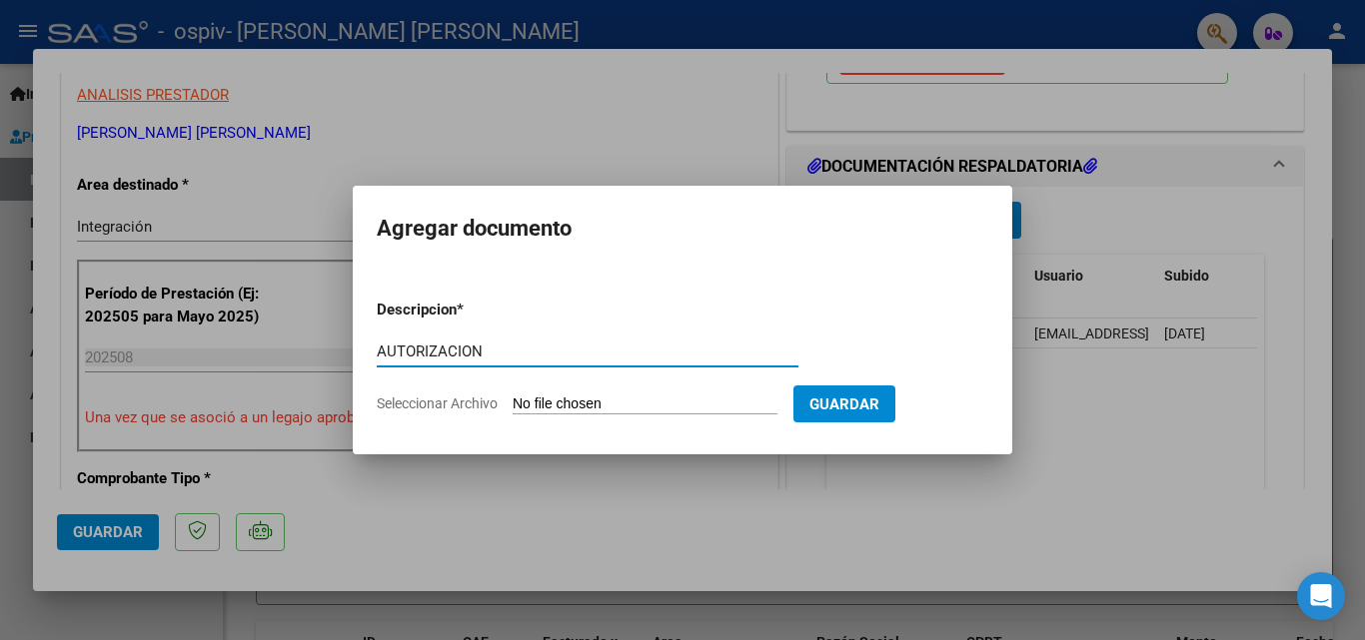
type input "AUTORIZACION"
click at [558, 404] on input "Seleccionar Archivo" at bounding box center [645, 405] width 265 height 19
type input "C:\fakepath\AUT [PERSON_NAME] 2025.pdf"
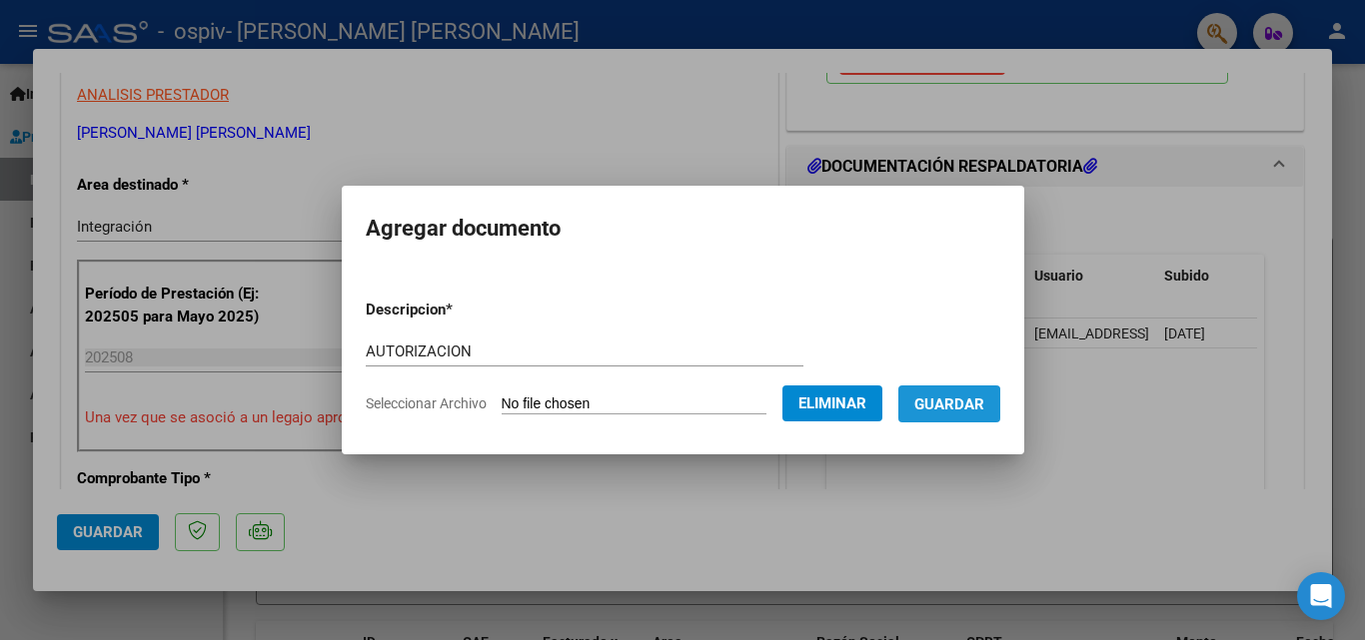
click at [946, 412] on span "Guardar" at bounding box center [949, 405] width 70 height 18
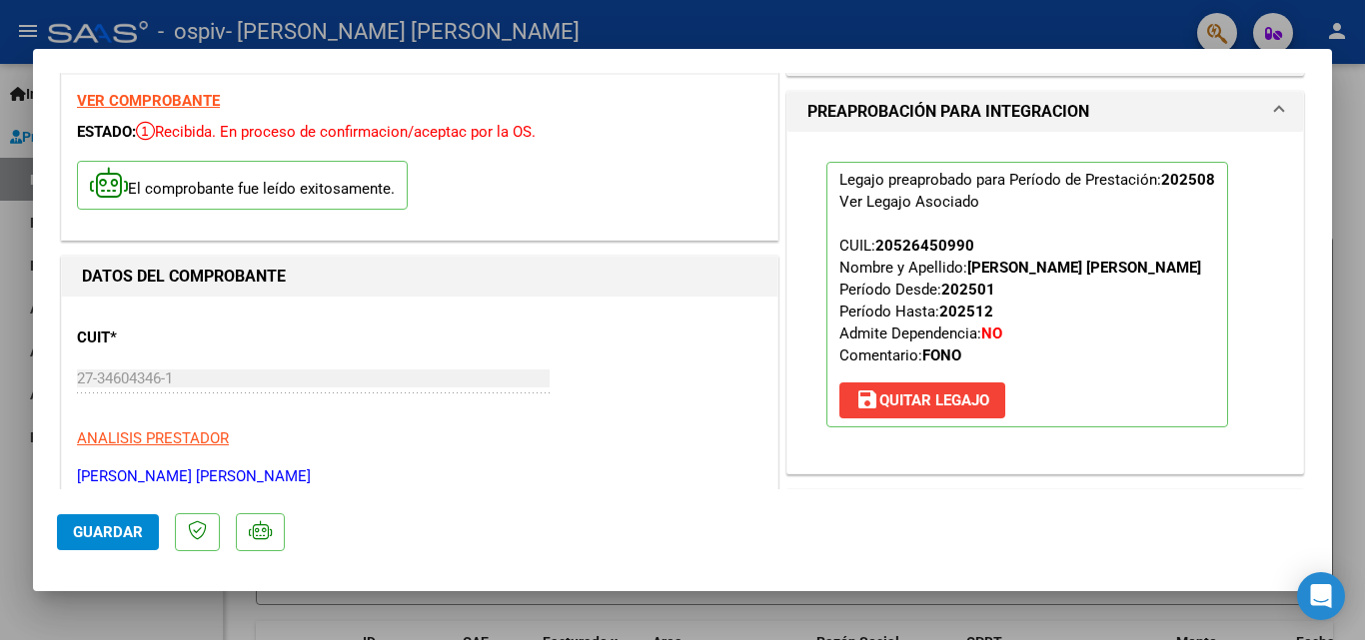
scroll to position [0, 0]
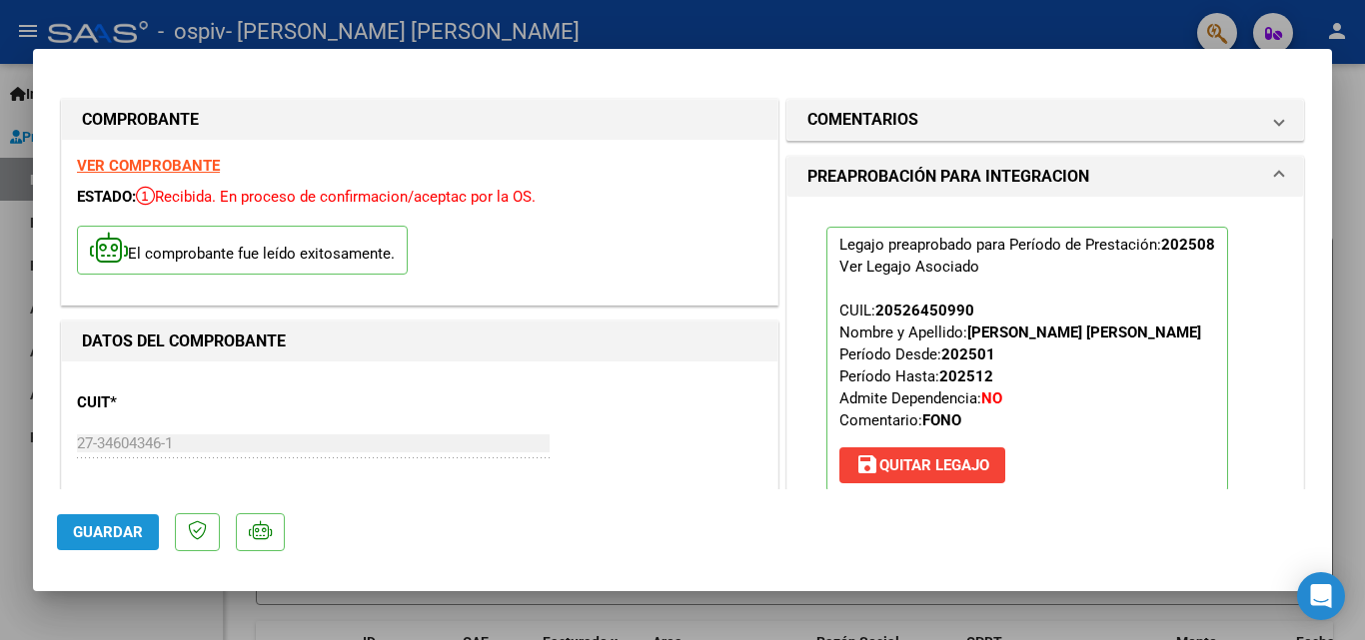
click at [129, 535] on span "Guardar" at bounding box center [108, 533] width 70 height 18
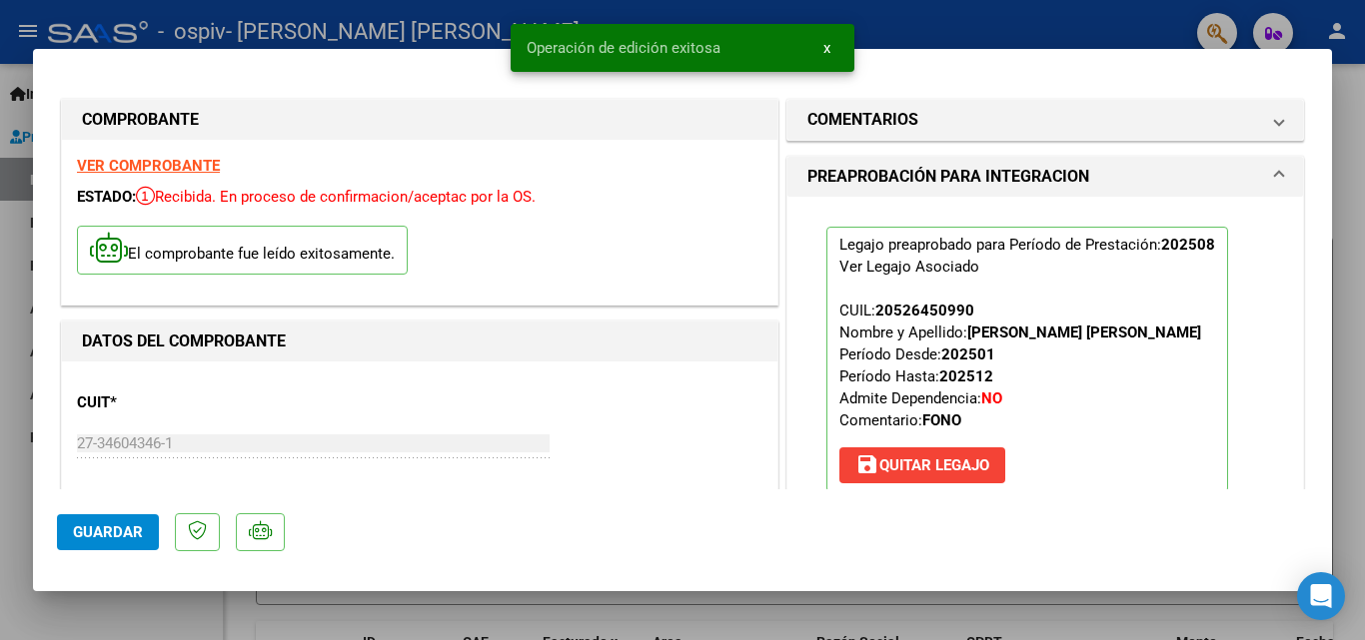
click at [1342, 230] on div at bounding box center [682, 320] width 1365 height 640
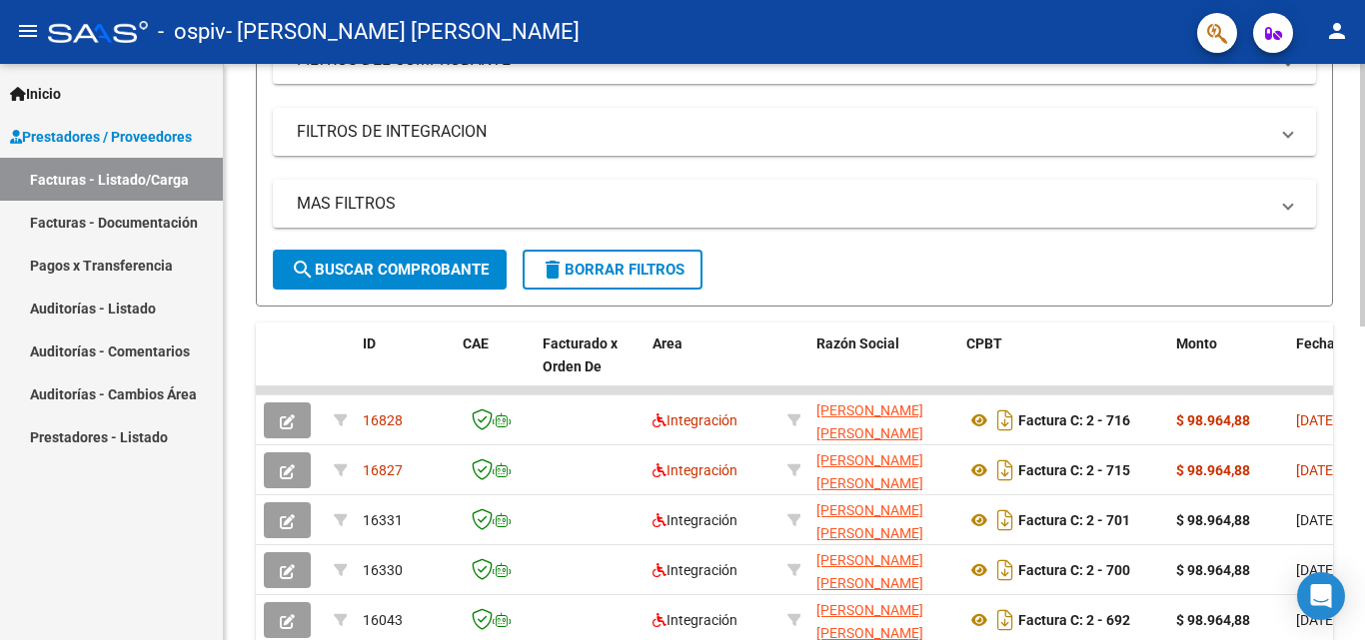
scroll to position [336, 0]
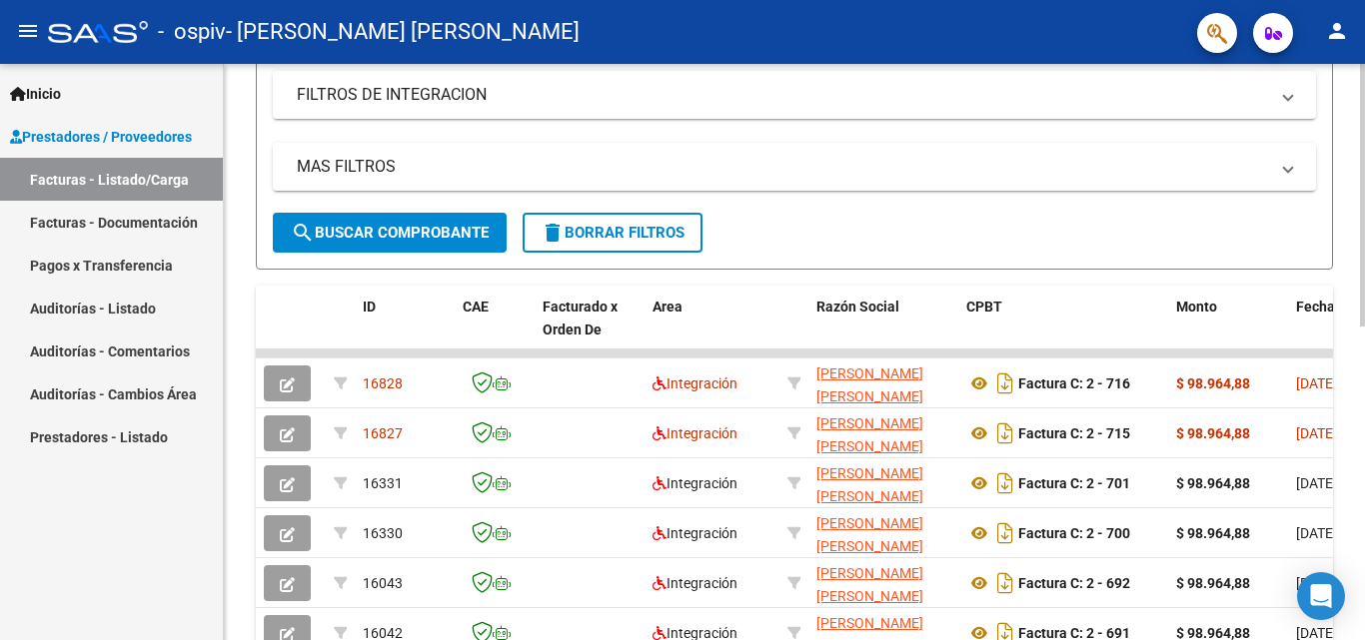
click at [1353, 297] on div "Video tutorial PRESTADORES -> Listado de CPBTs Emitidos por Prestadores / Prove…" at bounding box center [797, 353] width 1146 height 1251
